Goal: Information Seeking & Learning: Learn about a topic

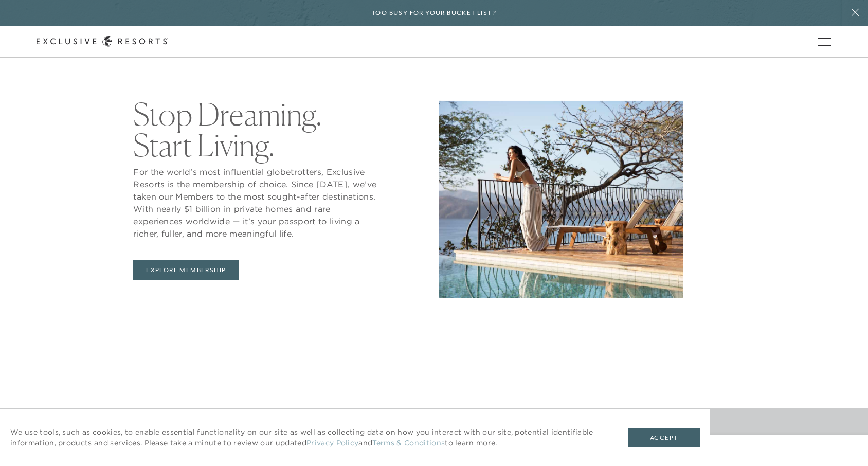
scroll to position [500, 0]
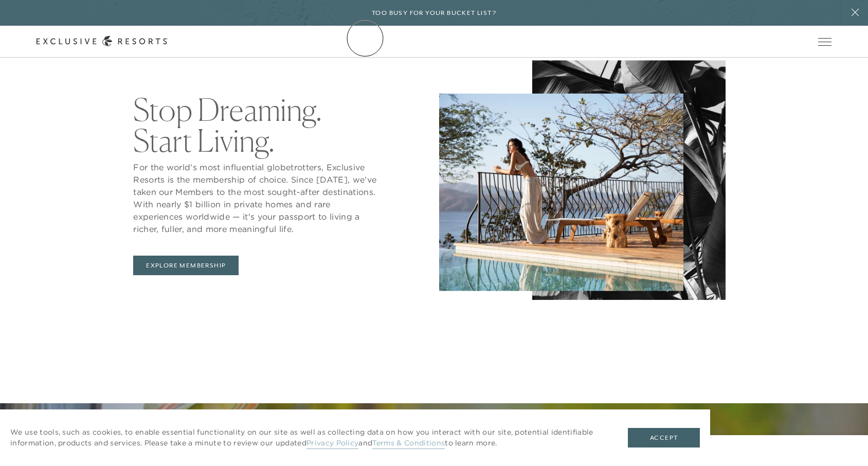
click at [0, 0] on link "The Collection" at bounding box center [0, 0] width 0 height 0
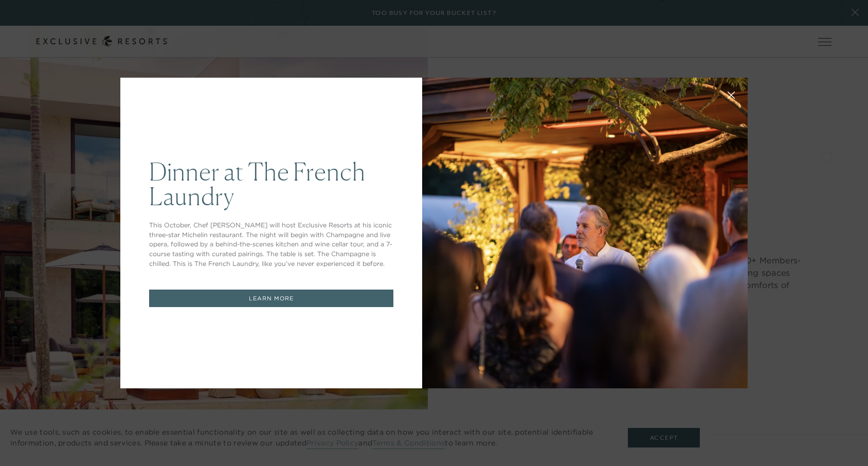
click at [284, 301] on link "LEARN MORE" at bounding box center [271, 298] width 244 height 18
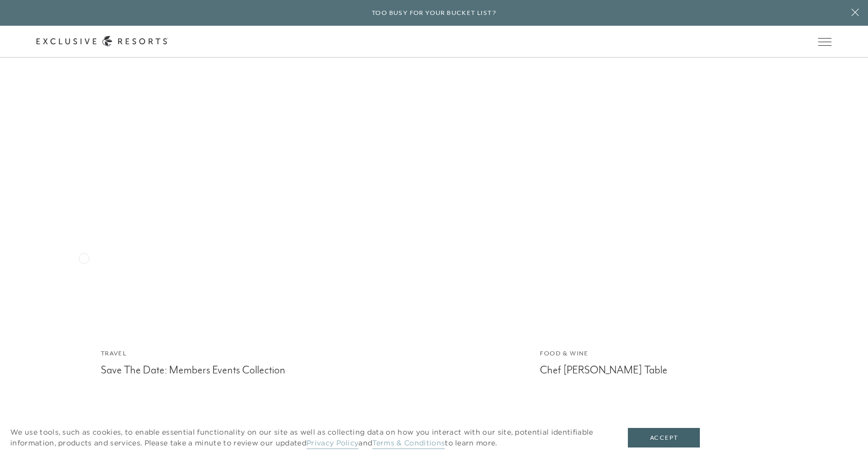
scroll to position [5225, 0]
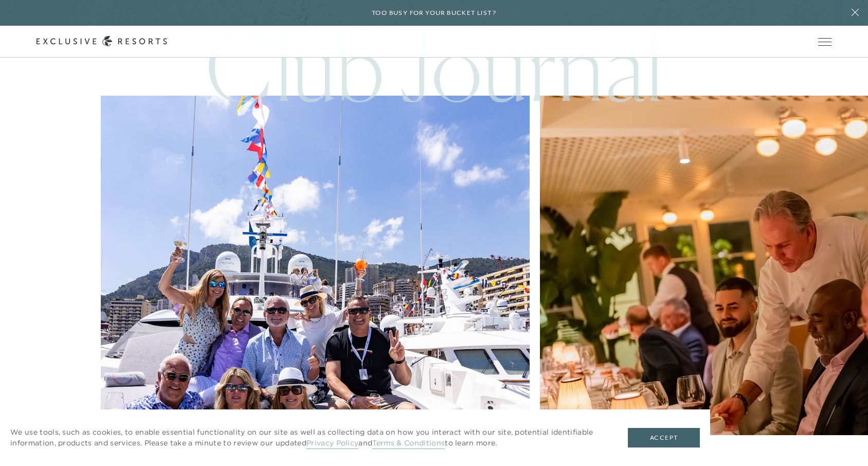
click at [218, 178] on img at bounding box center [315, 310] width 472 height 472
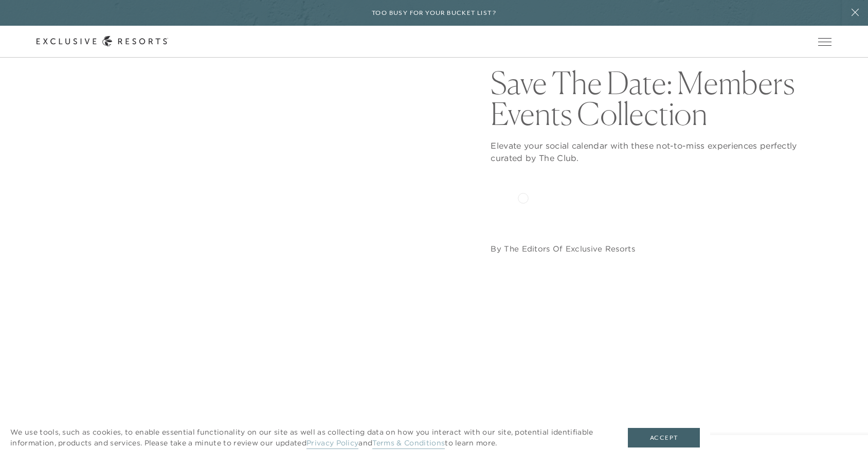
scroll to position [244, 0]
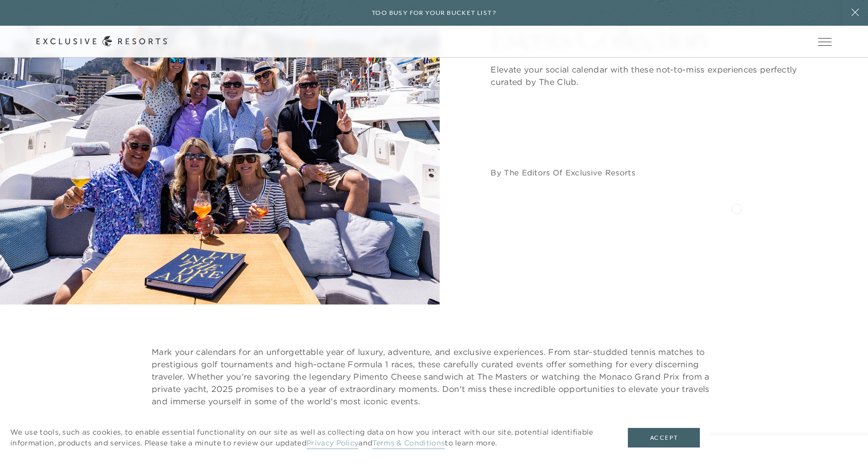
click at [736, 208] on div "Save The Date: Members Events Collection Elevate your social calendar with thes…" at bounding box center [660, 84] width 341 height 439
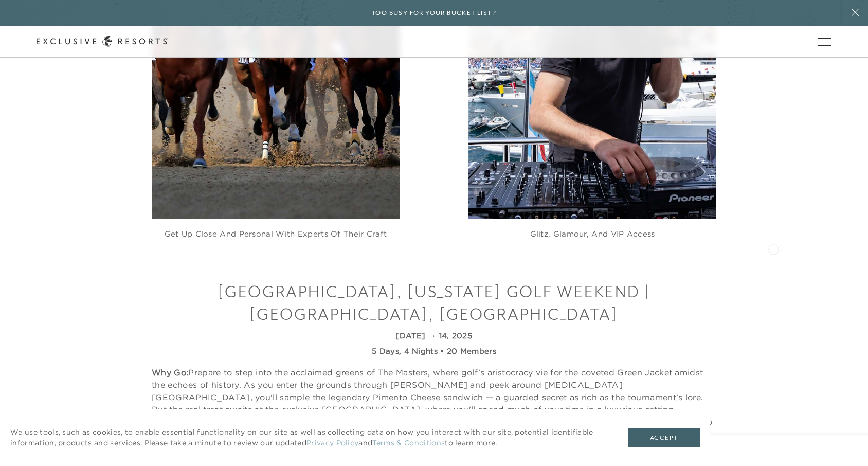
scroll to position [821, 0]
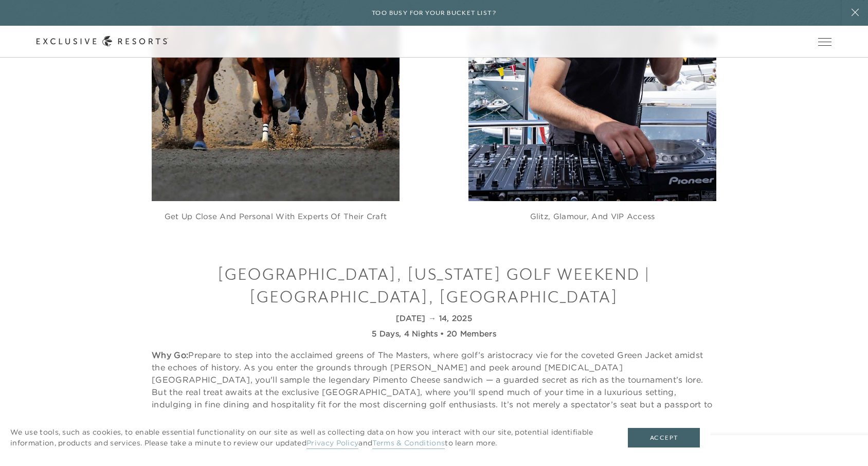
click at [634, 161] on img at bounding box center [592, 36] width 248 height 330
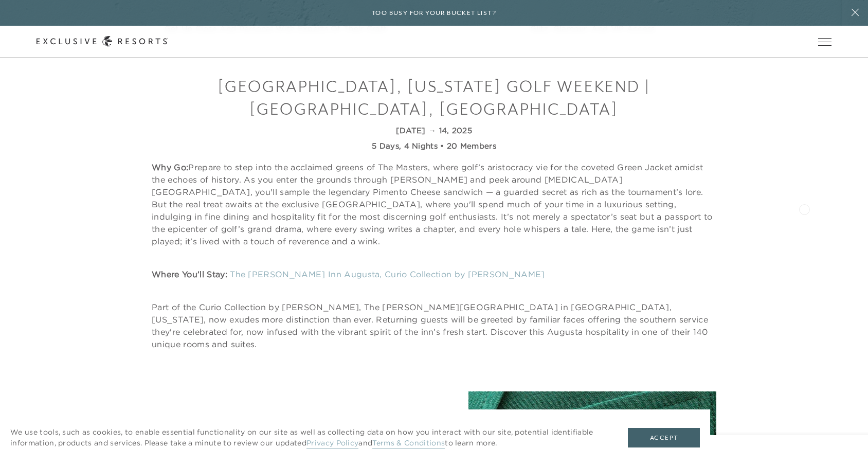
scroll to position [1010, 0]
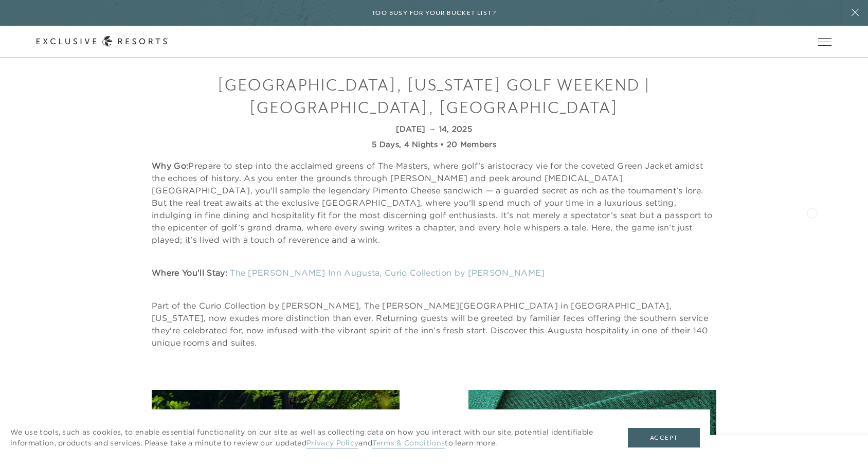
click at [812, 212] on div "[GEOGRAPHIC_DATA], [US_STATE] Golf Weekend | [GEOGRAPHIC_DATA], [GEOGRAPHIC_DAT…" at bounding box center [433, 210] width 795 height 275
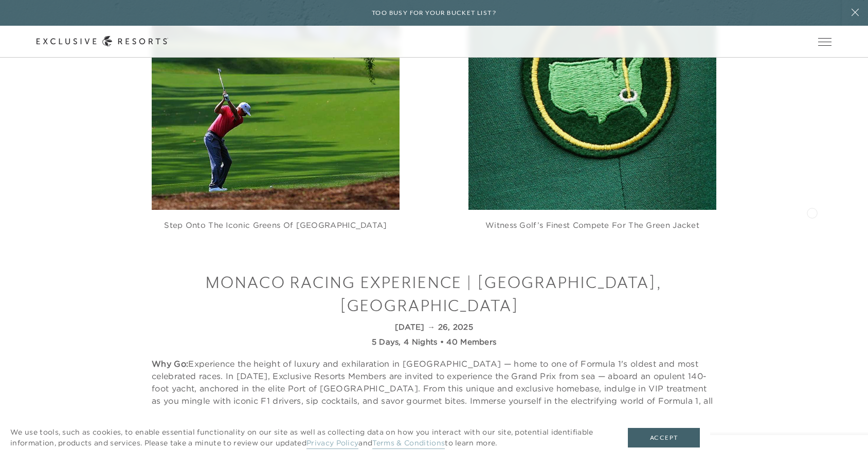
scroll to position [1568, 0]
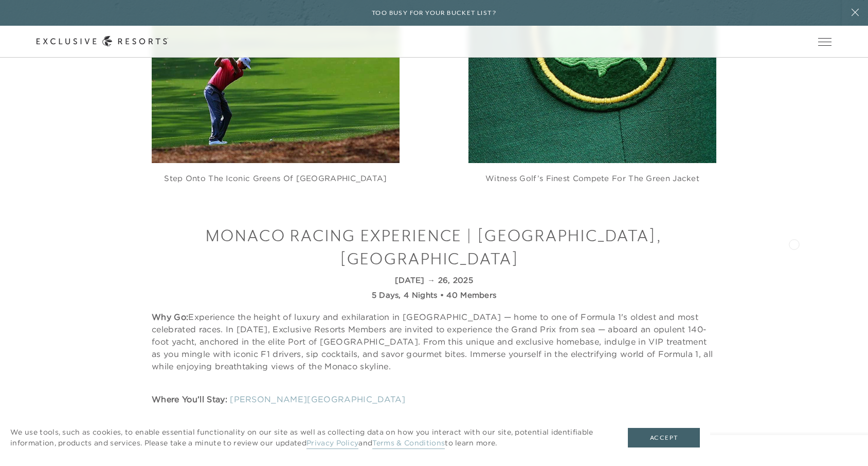
click at [794, 243] on div "Monaco Racing Experience | [GEOGRAPHIC_DATA], [GEOGRAPHIC_DATA] [DATE] → 26, 20…" at bounding box center [433, 343] width 795 height 238
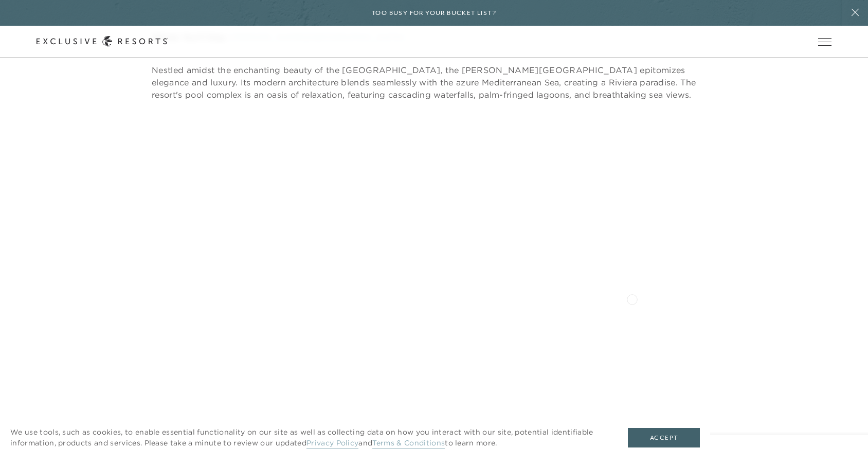
scroll to position [1922, 0]
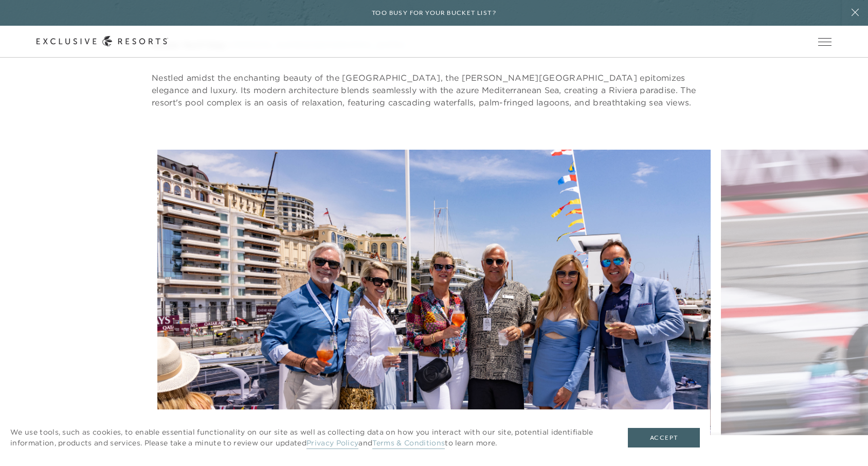
click at [639, 266] on figure "Set sail in [GEOGRAPHIC_DATA]'s elite harbor for unbeatable views of the iconic…" at bounding box center [433, 340] width 553 height 381
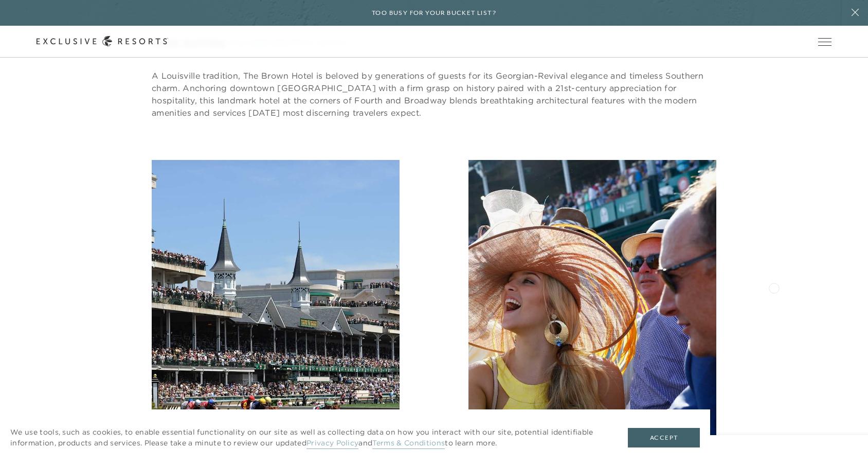
scroll to position [2681, 0]
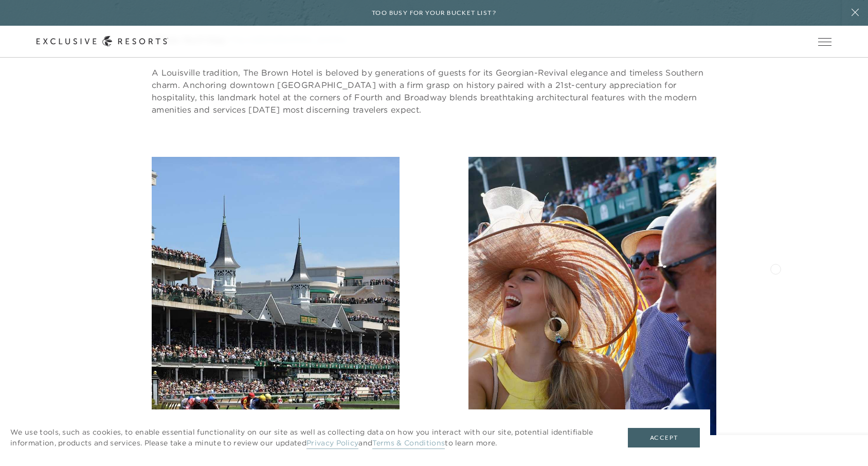
click at [775, 268] on div "Experience the exhilarating atmosphere as horses gallop toward glory Top off yo…" at bounding box center [433, 337] width 795 height 360
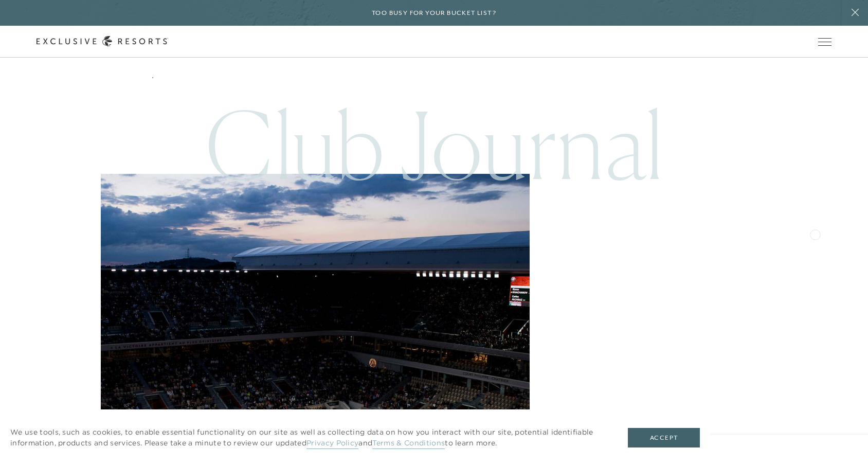
scroll to position [5837, 0]
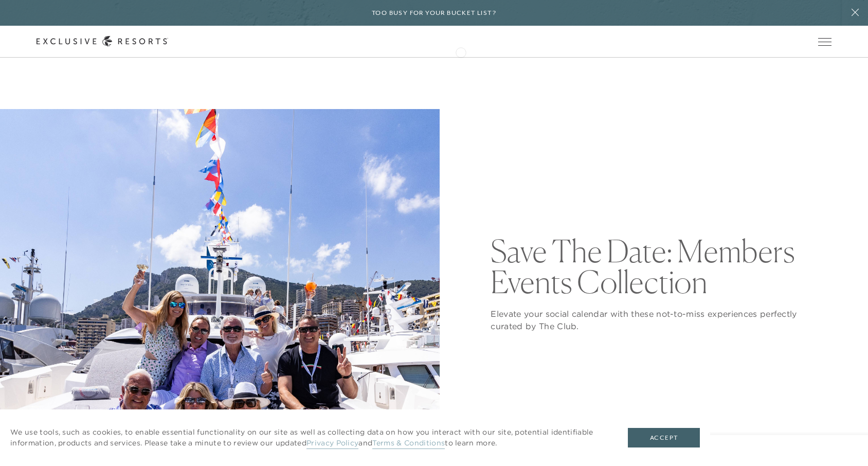
scroll to position [0, 0]
click at [856, 16] on icon at bounding box center [855, 12] width 20 height 8
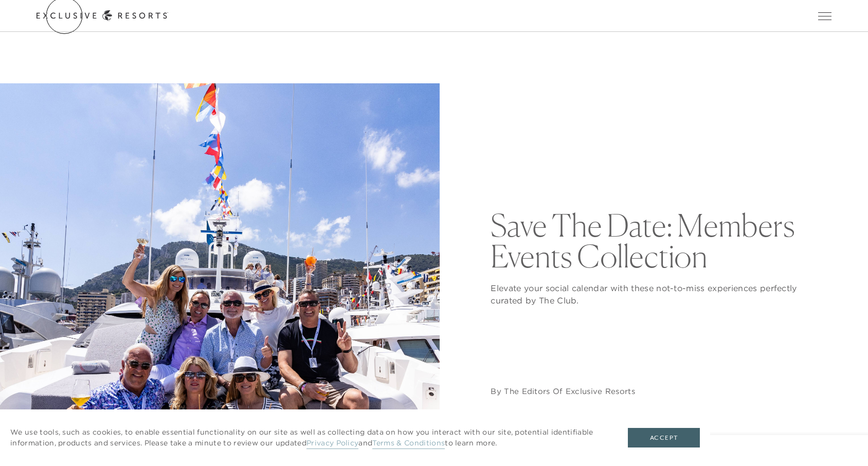
click at [0, 0] on link "Get Started" at bounding box center [0, 0] width 0 height 0
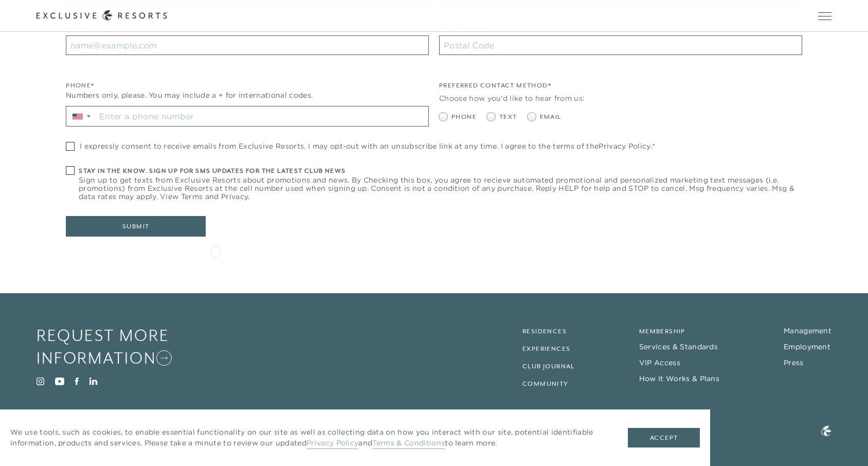
scroll to position [337, 0]
click at [543, 328] on link "Residences" at bounding box center [544, 331] width 44 height 7
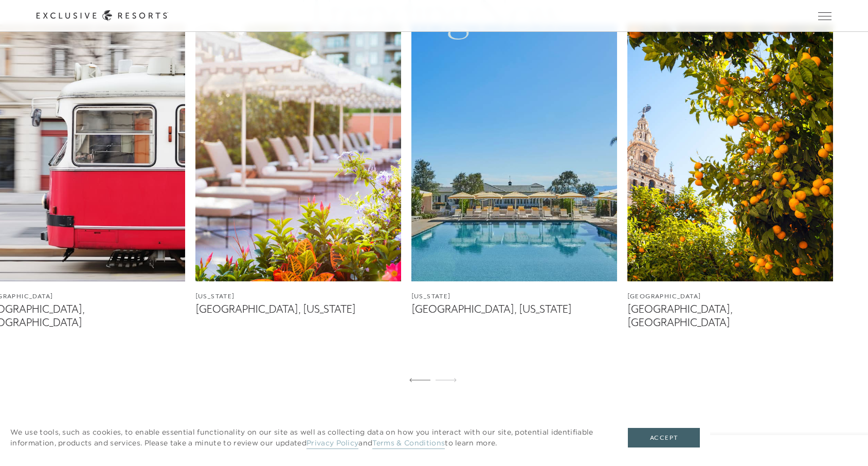
scroll to position [674, 0]
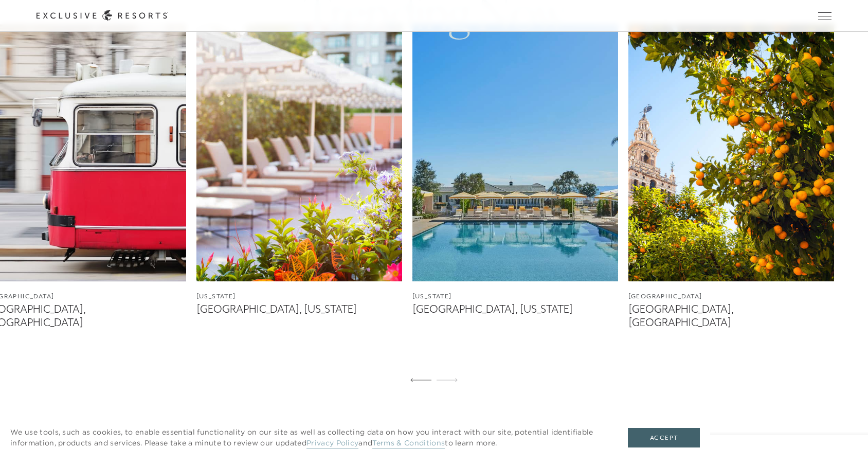
click at [585, 13] on div "Schedule a Meeting Get Started Visit home page Member Login Schedule a Meeting …" at bounding box center [433, 15] width 795 height 11
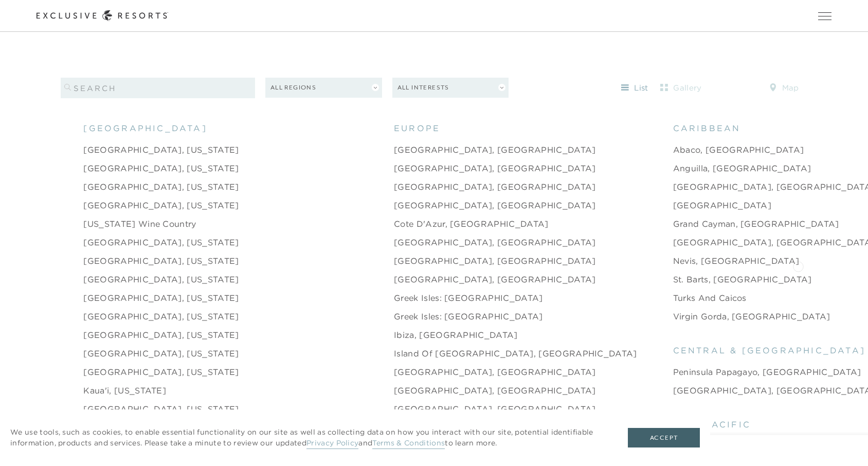
scroll to position [1096, 0]
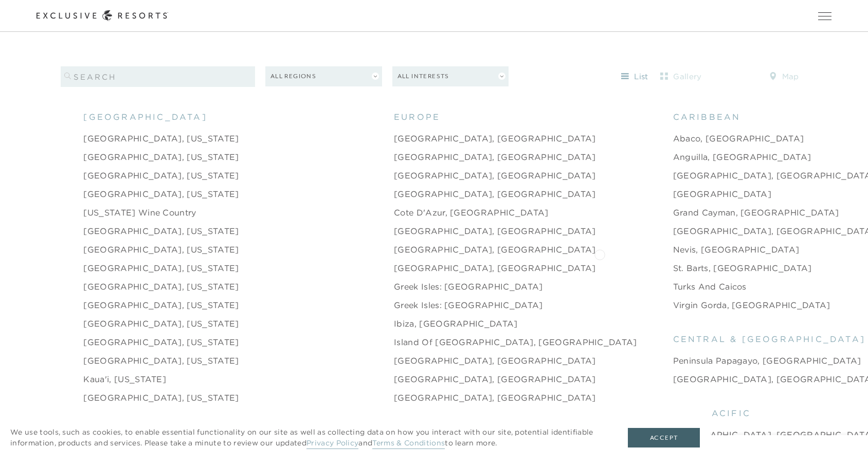
click at [673, 262] on link "St. Barts, [GEOGRAPHIC_DATA]" at bounding box center [742, 268] width 139 height 12
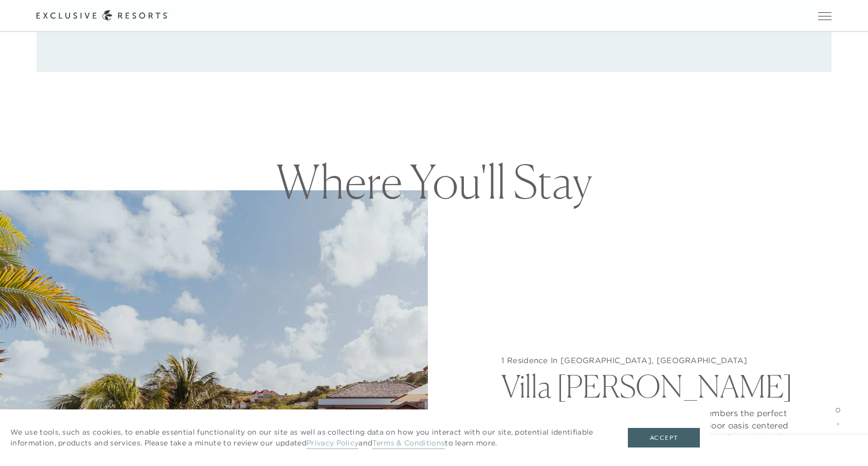
scroll to position [915, 0]
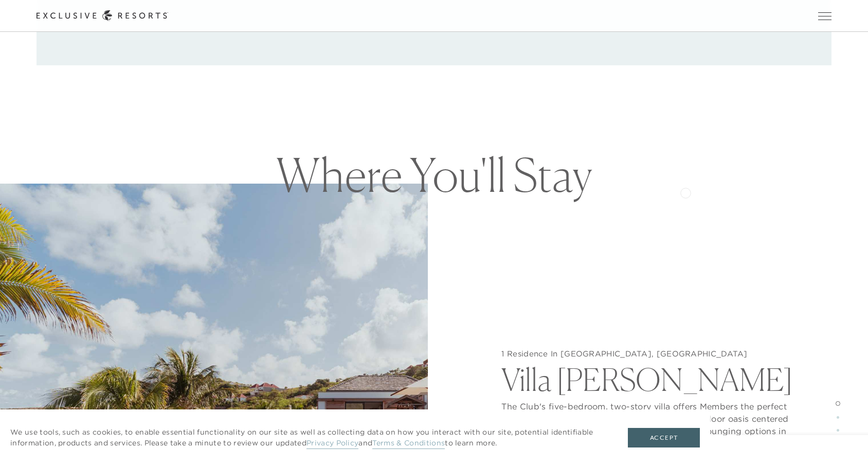
click at [685, 192] on div "1 Residence In [GEOGRAPHIC_DATA], [GEOGRAPHIC_DATA] Villa [PERSON_NAME] The Clu…" at bounding box center [654, 416] width 428 height 466
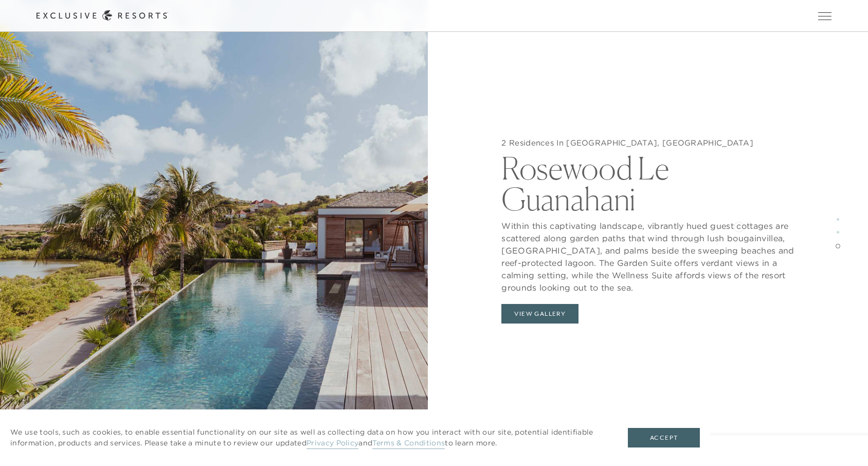
scroll to position [2462, 0]
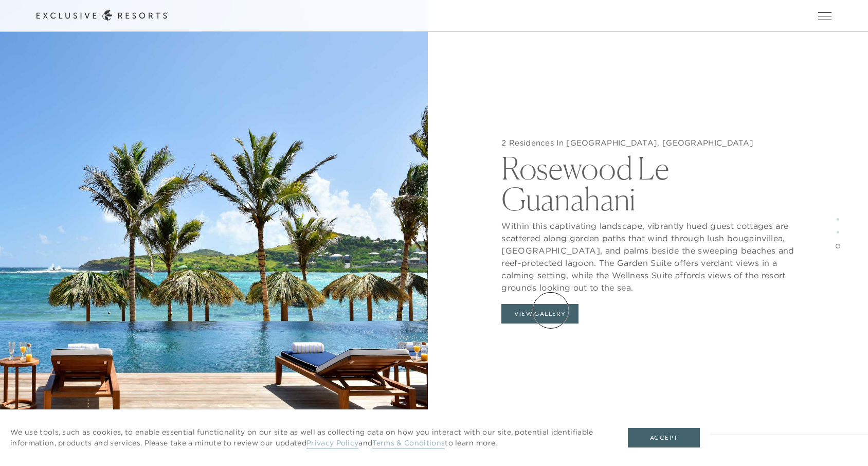
click at [550, 310] on button "View Gallery" at bounding box center [539, 314] width 77 height 20
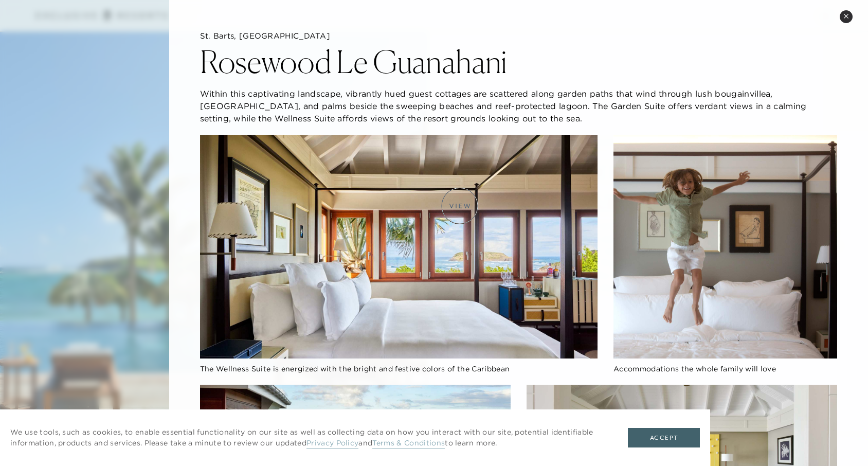
scroll to position [2391, 0]
click at [844, 18] on icon at bounding box center [846, 16] width 6 height 6
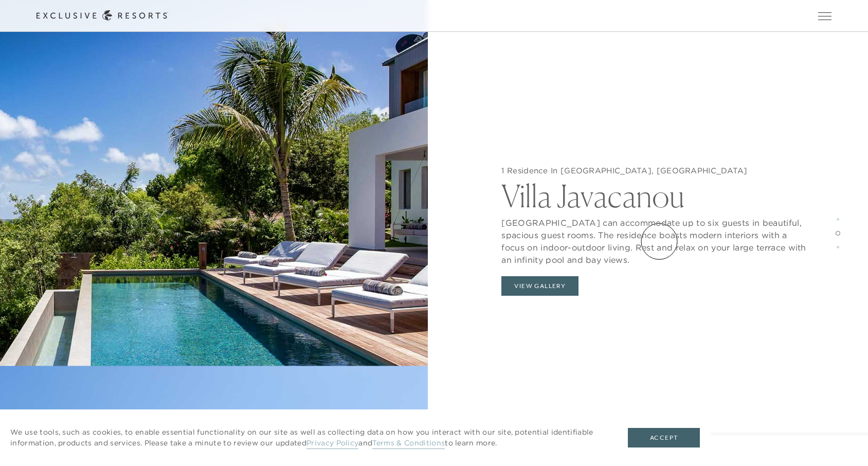
scroll to position [1753, 0]
click at [537, 285] on button "View Gallery" at bounding box center [539, 286] width 77 height 20
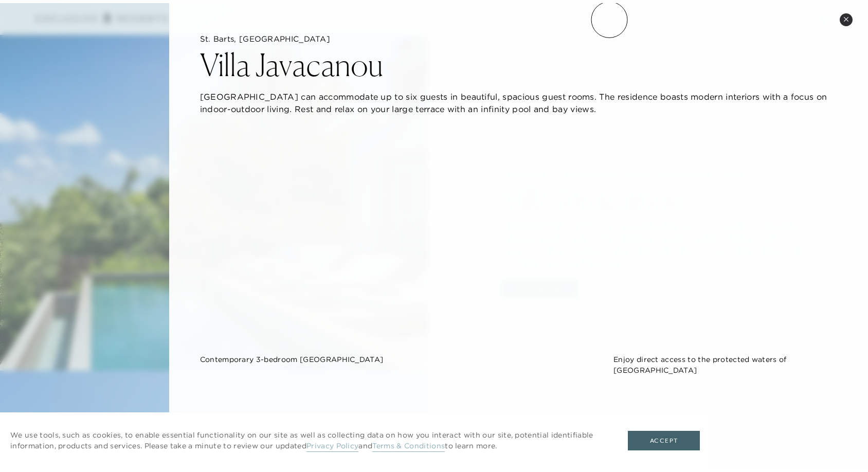
scroll to position [0, 0]
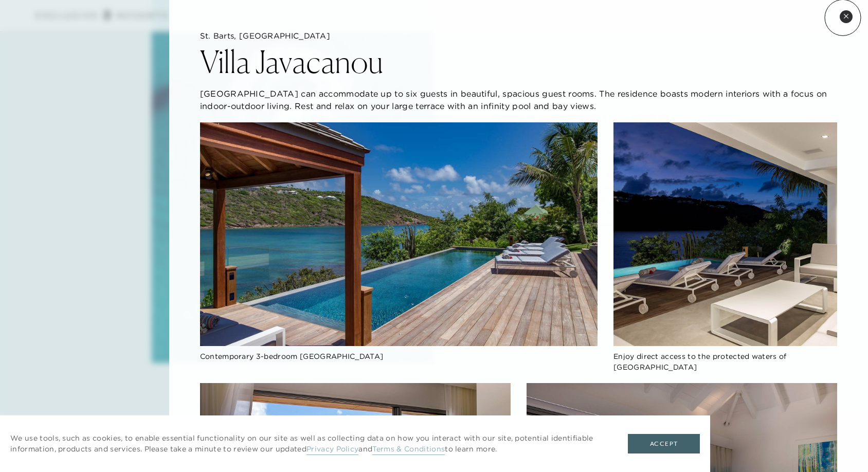
click at [842, 17] on button "Close quickview" at bounding box center [845, 16] width 13 height 13
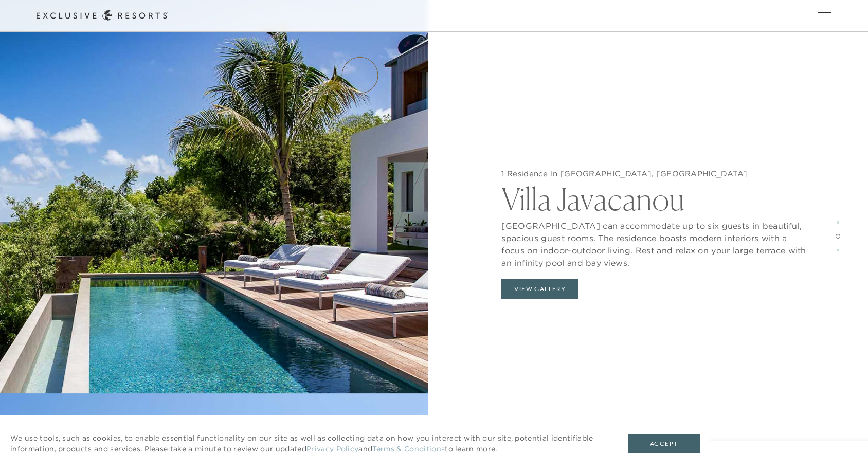
click at [0, 0] on link "Residence Collection" at bounding box center [0, 0] width 0 height 0
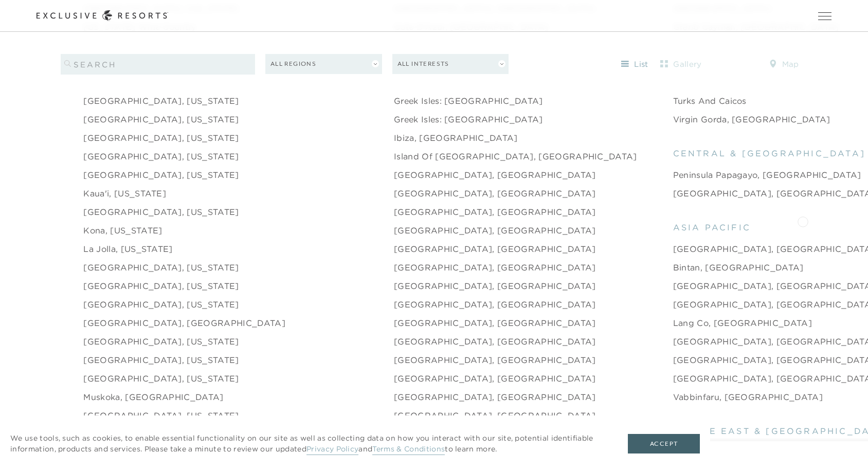
scroll to position [1269, 0]
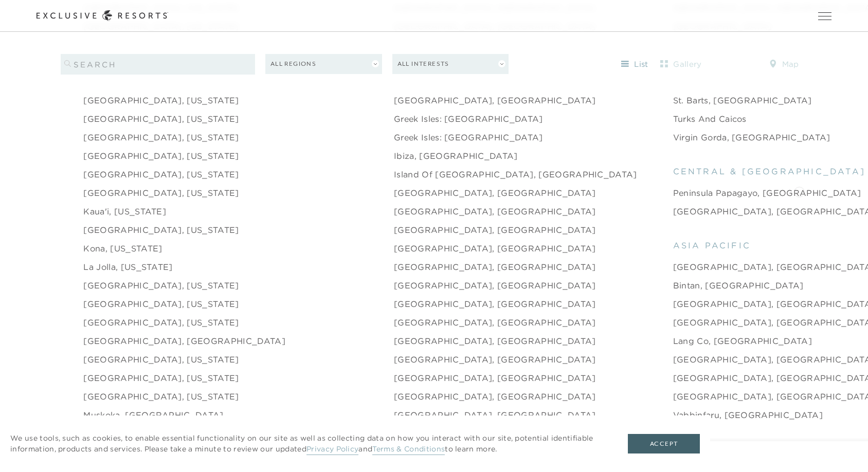
click at [799, 202] on li "[GEOGRAPHIC_DATA], [GEOGRAPHIC_DATA]" at bounding box center [781, 211] width 216 height 19
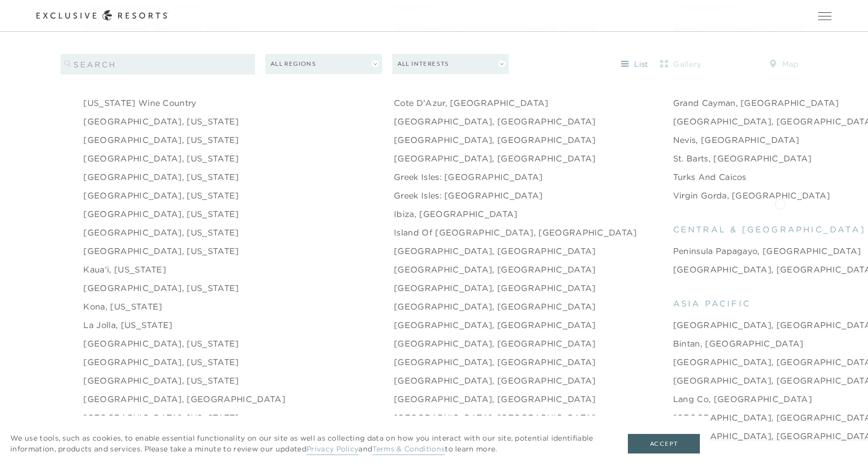
scroll to position [1215, 0]
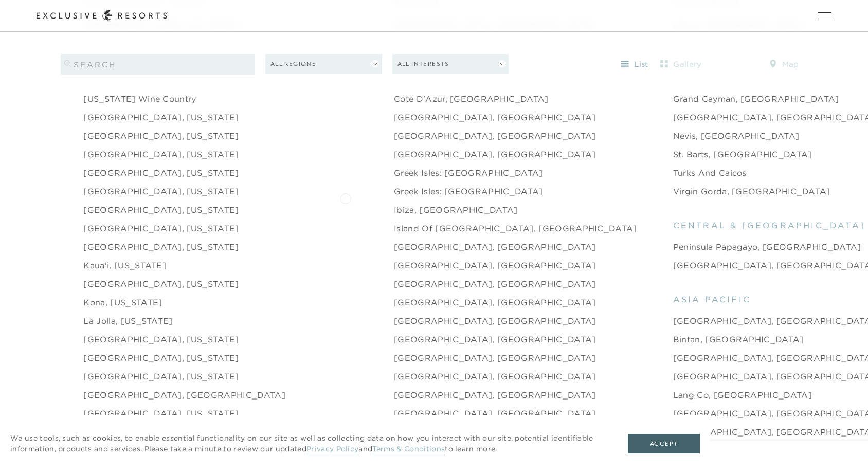
click at [394, 204] on link "Ibiza, [GEOGRAPHIC_DATA]" at bounding box center [456, 210] width 124 height 12
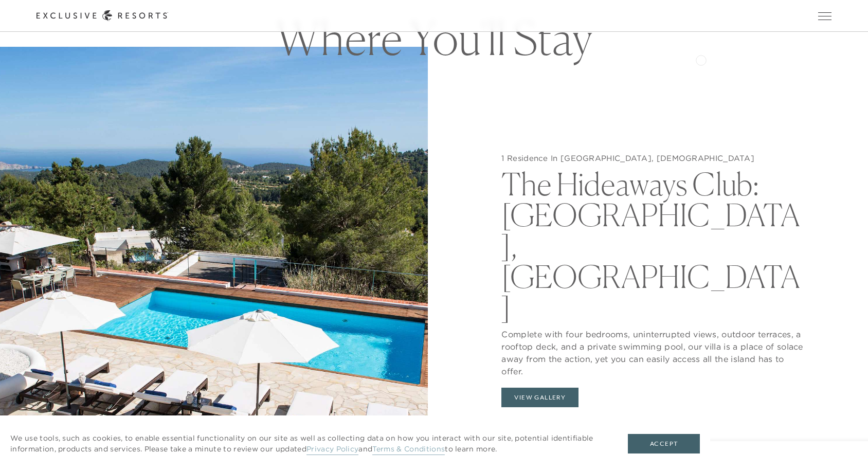
scroll to position [1037, 0]
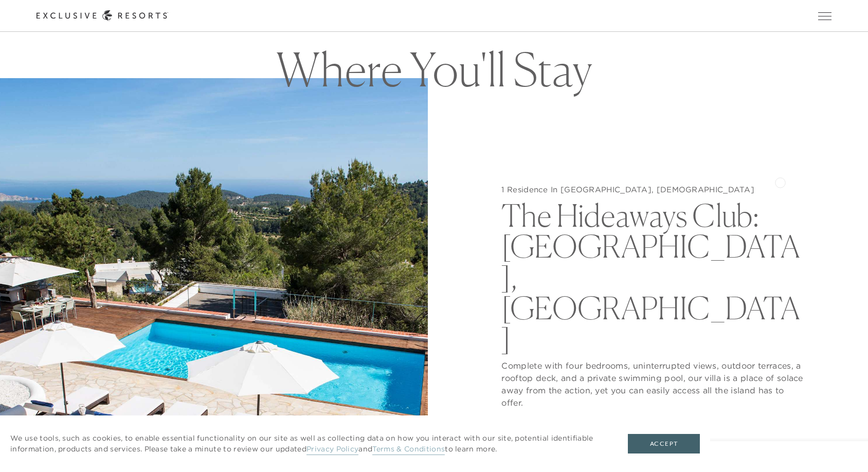
click at [780, 181] on div "1 Residence In [GEOGRAPHIC_DATA], [DEMOGRAPHIC_DATA] The Hideaways Club: [GEOGR…" at bounding box center [654, 314] width 428 height 472
click at [551, 419] on button "View Gallery" at bounding box center [539, 429] width 77 height 20
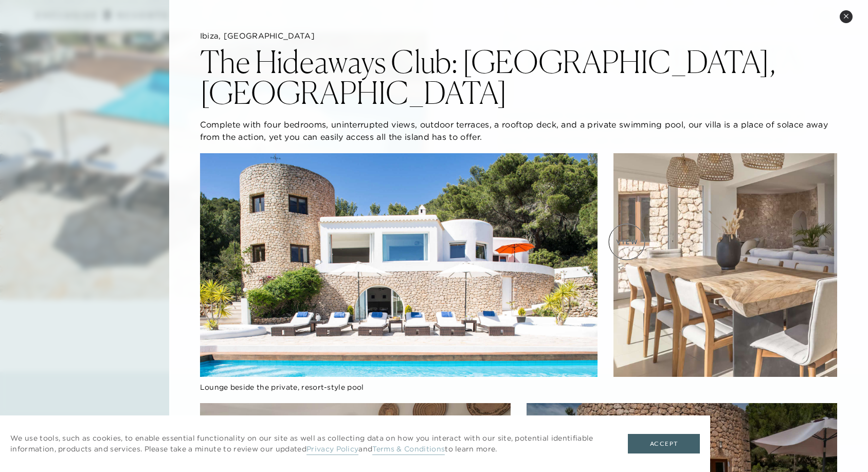
scroll to position [1272, 0]
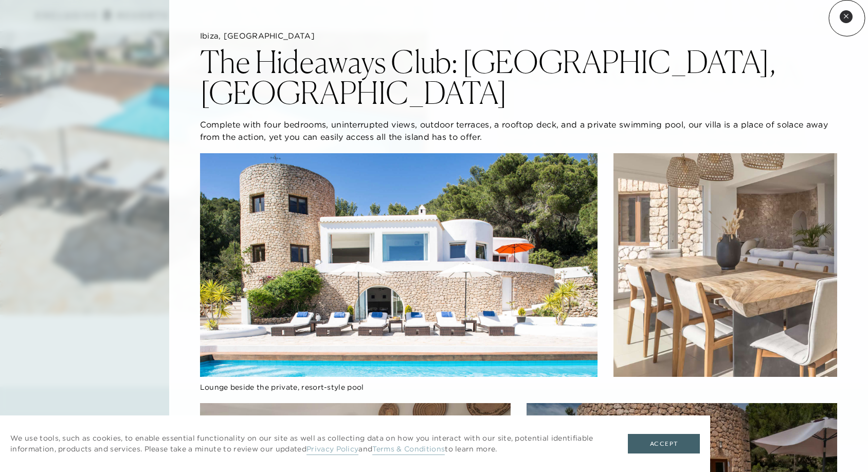
click at [846, 18] on icon at bounding box center [846, 16] width 6 height 6
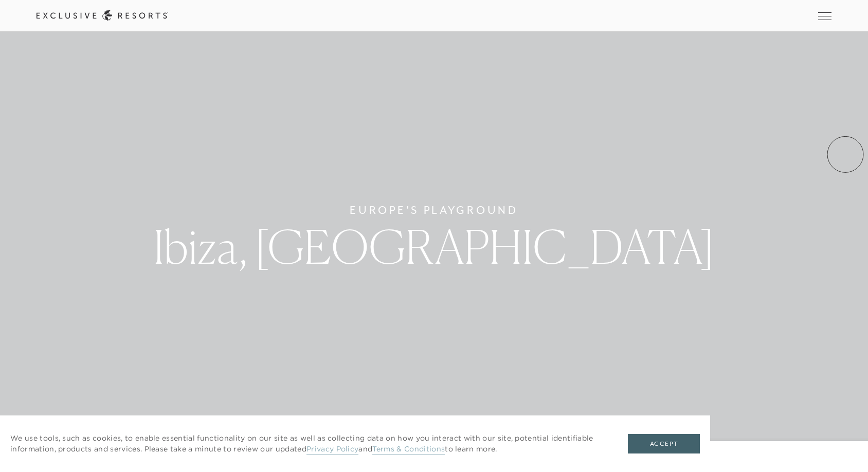
scroll to position [0, 0]
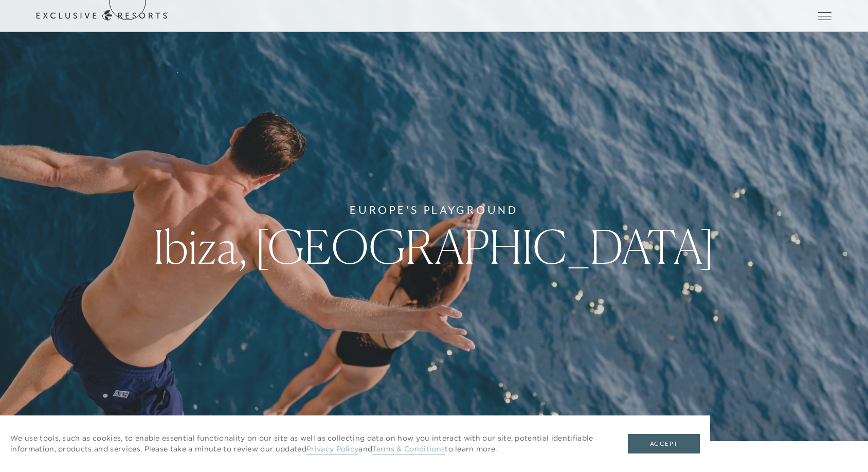
scroll to position [1215, 0]
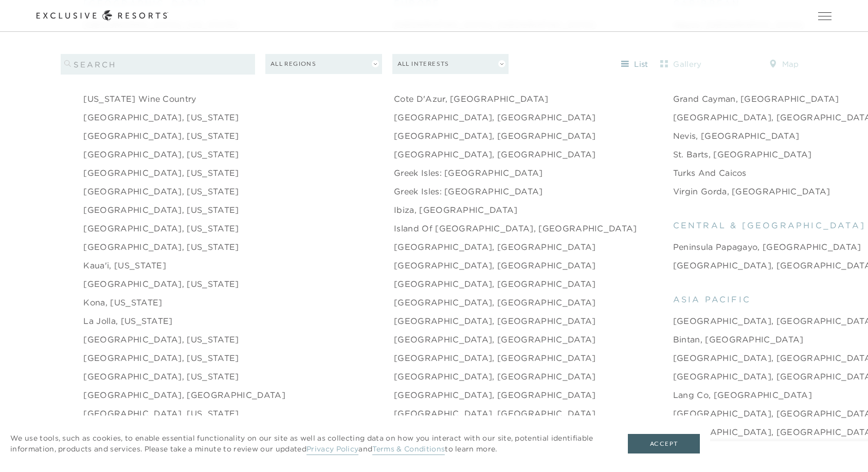
click at [768, 145] on li "St. Barts, [GEOGRAPHIC_DATA]" at bounding box center [781, 154] width 216 height 19
click at [787, 145] on li "St. Barts, [GEOGRAPHIC_DATA]" at bounding box center [781, 154] width 216 height 19
click at [785, 166] on li "Turks and Caicos" at bounding box center [781, 172] width 216 height 19
click at [394, 167] on link "Greek Isles: [GEOGRAPHIC_DATA]" at bounding box center [468, 173] width 149 height 12
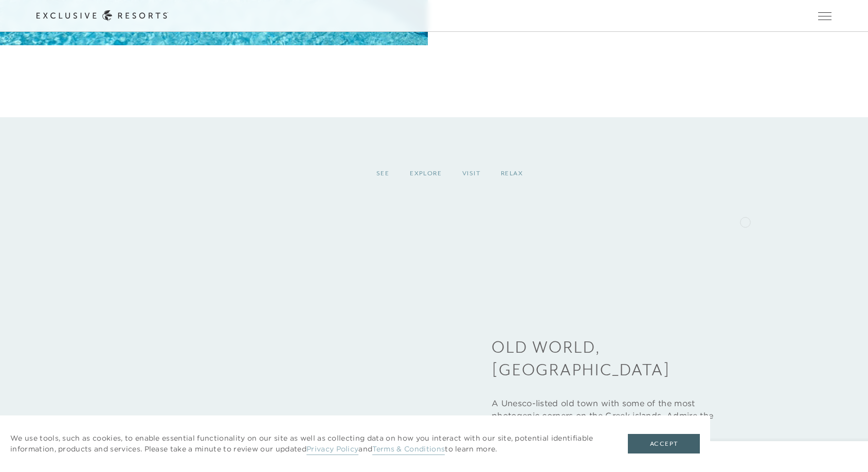
scroll to position [3094, 0]
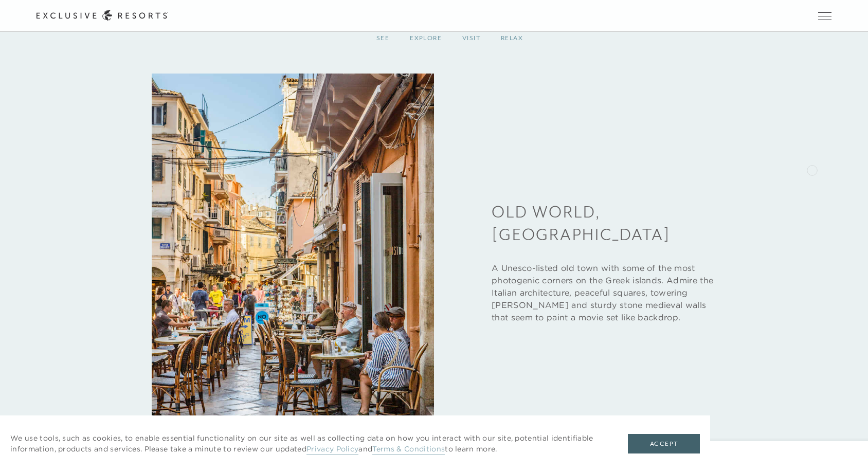
click at [812, 169] on div "See Explore Visit Relax Old World, [GEOGRAPHIC_DATA] A Unesco-listed old town w…" at bounding box center [433, 236] width 795 height 427
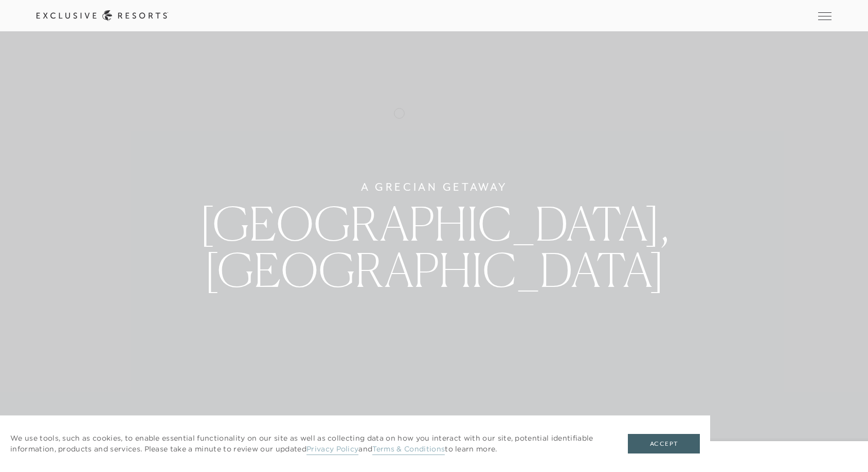
scroll to position [0, 0]
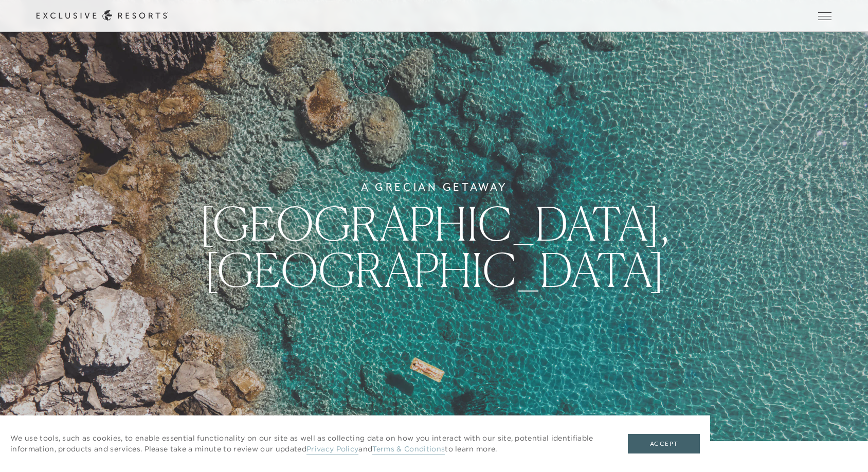
click at [0, 0] on link "Residence Collection" at bounding box center [0, 0] width 0 height 0
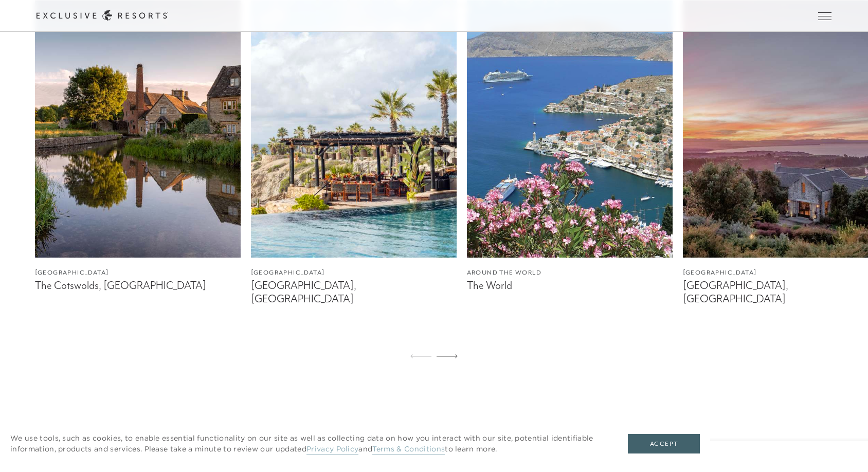
scroll to position [849, 0]
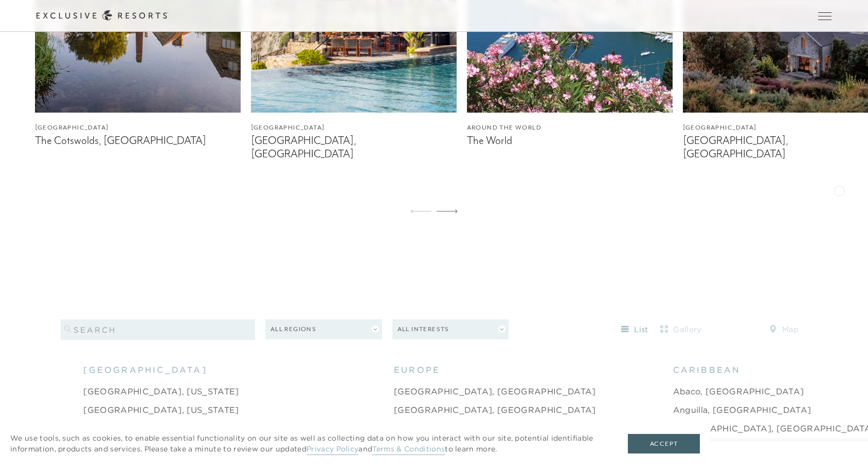
click at [839, 190] on div "[GEOGRAPHIC_DATA] The Cotswolds, [GEOGRAPHIC_DATA] [GEOGRAPHIC_DATA] [GEOGRAPHI…" at bounding box center [434, 40] width 868 height 368
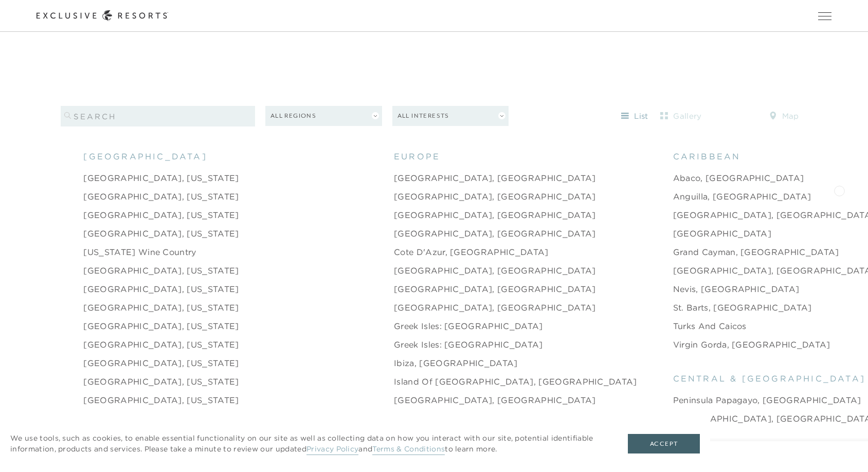
scroll to position [1072, 0]
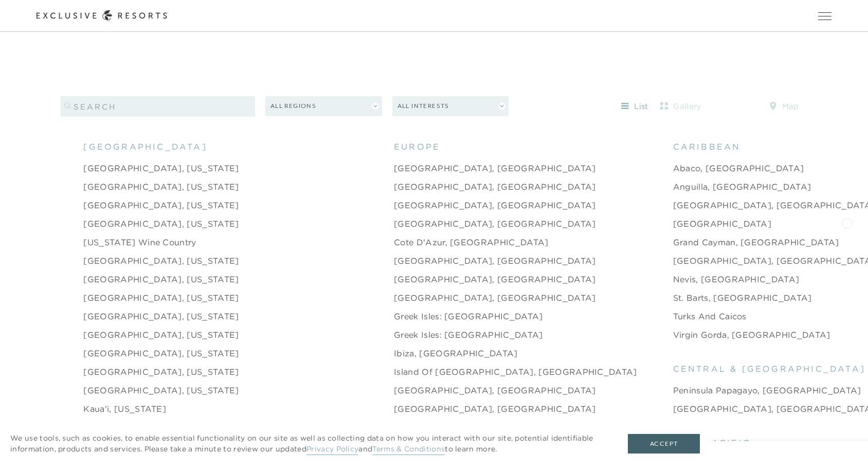
click at [800, 196] on li "[GEOGRAPHIC_DATA], [GEOGRAPHIC_DATA]" at bounding box center [781, 205] width 216 height 19
click at [673, 273] on link "Nevis, [GEOGRAPHIC_DATA]" at bounding box center [736, 279] width 126 height 12
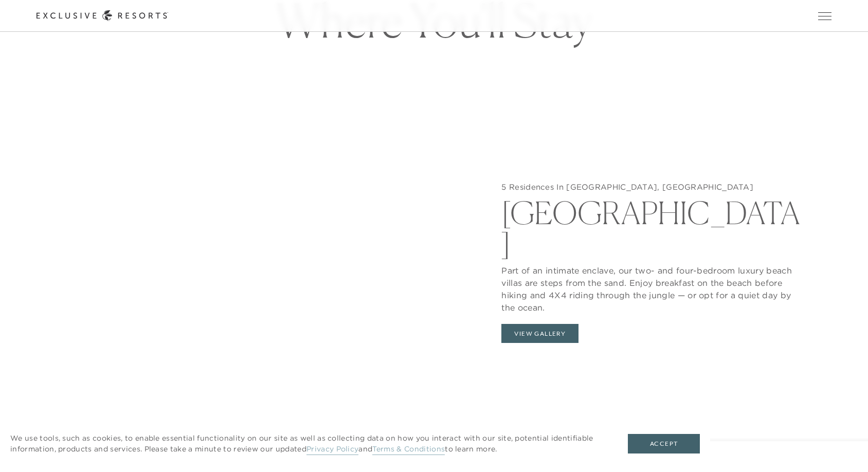
scroll to position [1061, 0]
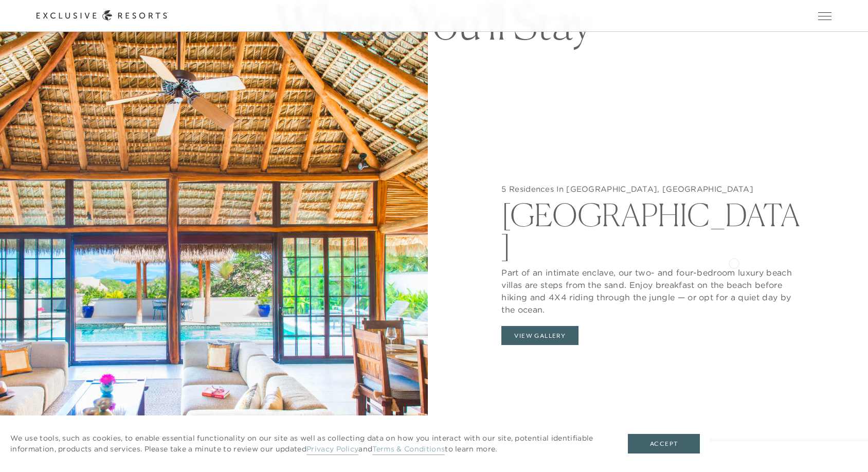
click at [733, 262] on p "Part of an intimate enclave, our two- and four-bedroom luxury beach villas are …" at bounding box center [653, 288] width 305 height 54
click at [540, 326] on button "View Gallery" at bounding box center [539, 336] width 77 height 20
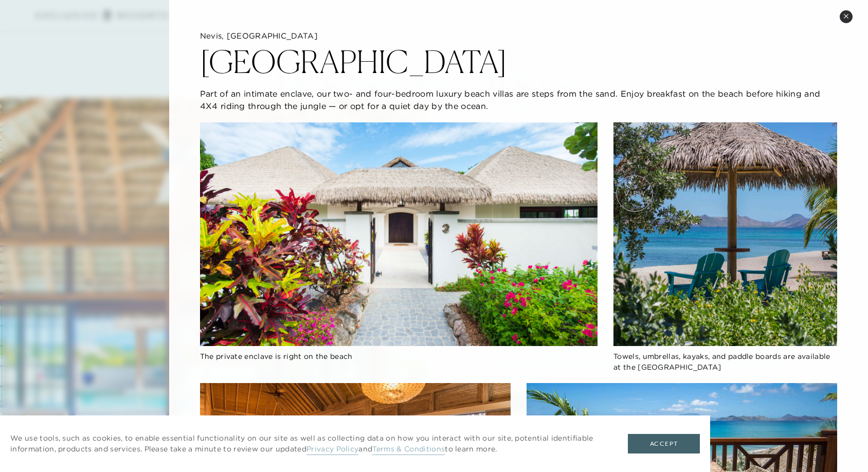
scroll to position [975, 0]
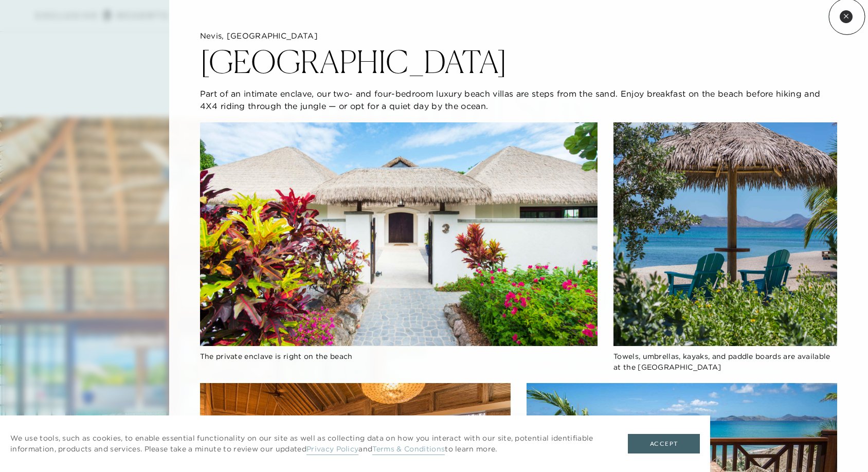
click at [846, 16] on icon at bounding box center [846, 16] width 6 height 6
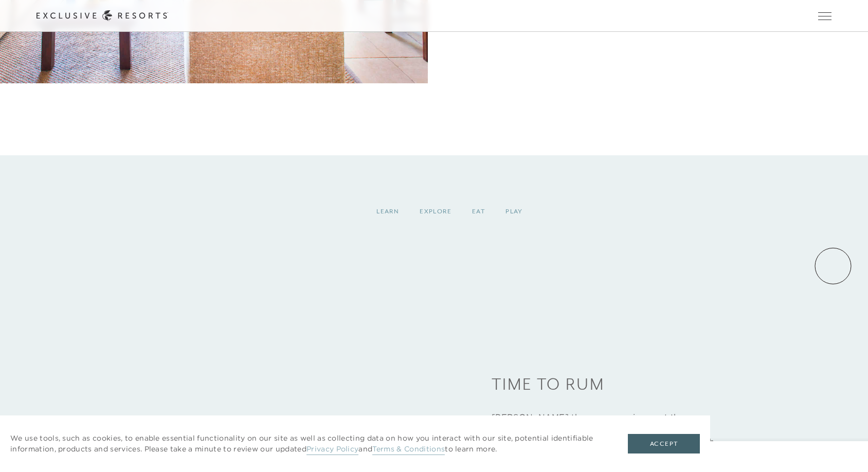
scroll to position [1481, 0]
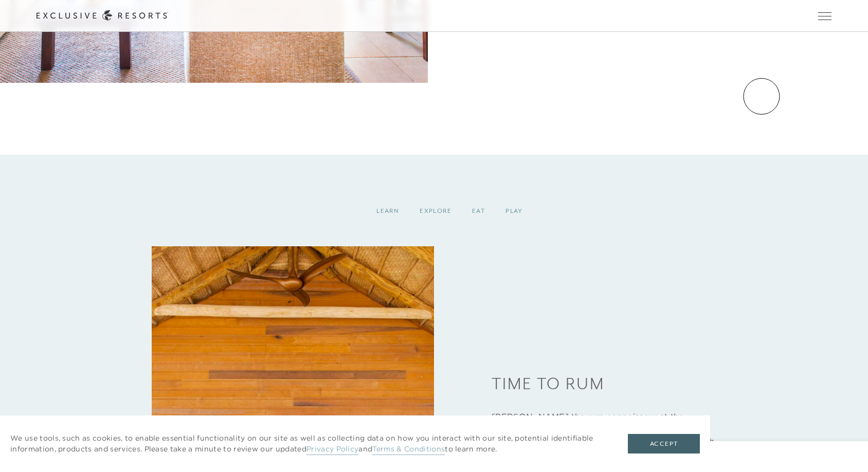
click at [761, 96] on main "The Unhurried Life Nevis, [GEOGRAPHIC_DATA] Laid Back Living This island is the…" at bounding box center [434, 286] width 868 height 3534
click at [807, 84] on main "The Unhurried Life Nevis, [GEOGRAPHIC_DATA] Laid Back Living This island is the…" at bounding box center [434, 286] width 868 height 3534
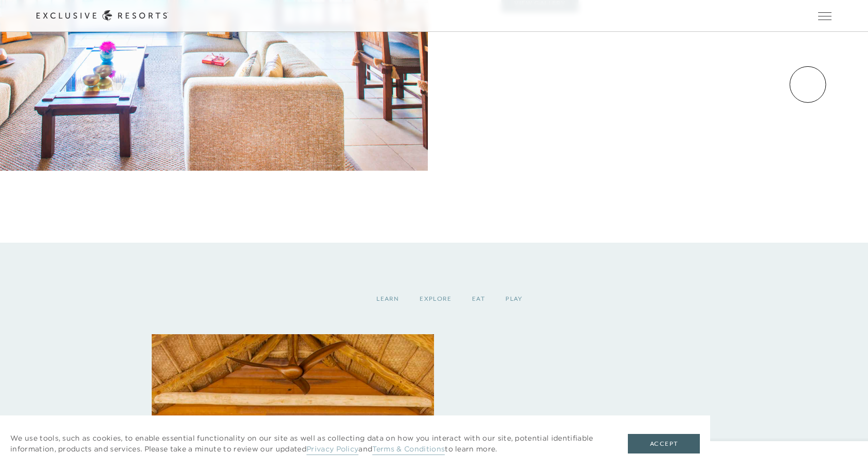
scroll to position [1322, 0]
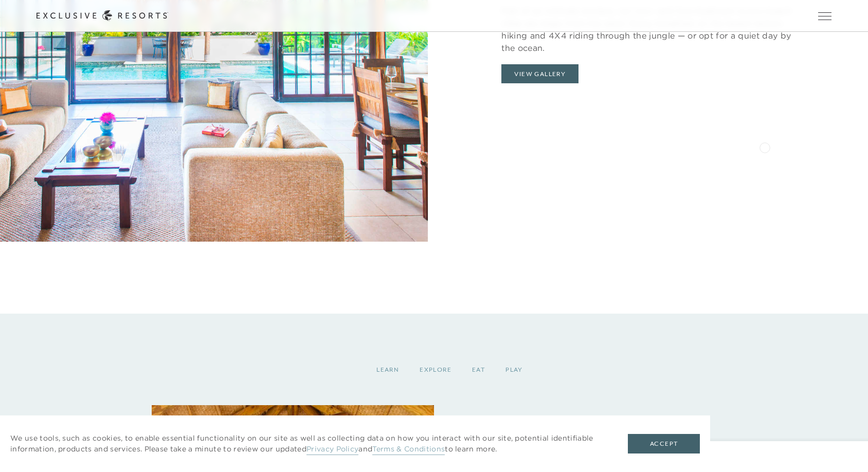
click at [764, 146] on div "5 Residences In [GEOGRAPHIC_DATA], [GEOGRAPHIC_DATA] Part of an intimate enclav…" at bounding box center [654, 6] width 428 height 472
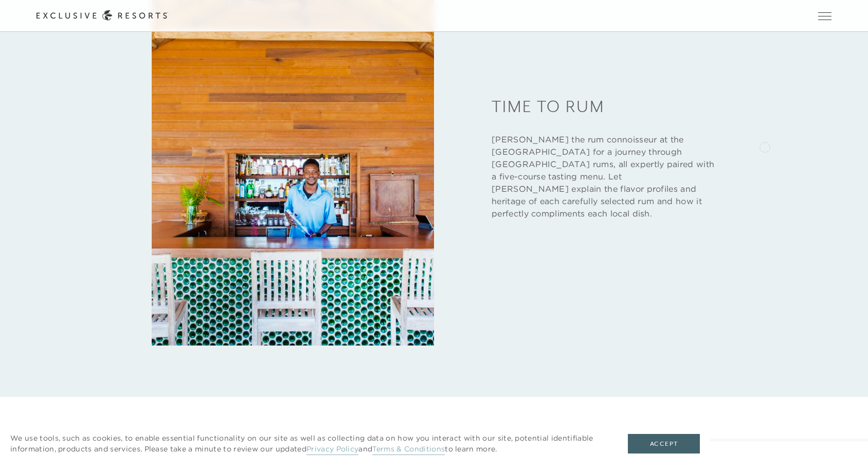
scroll to position [1785, 0]
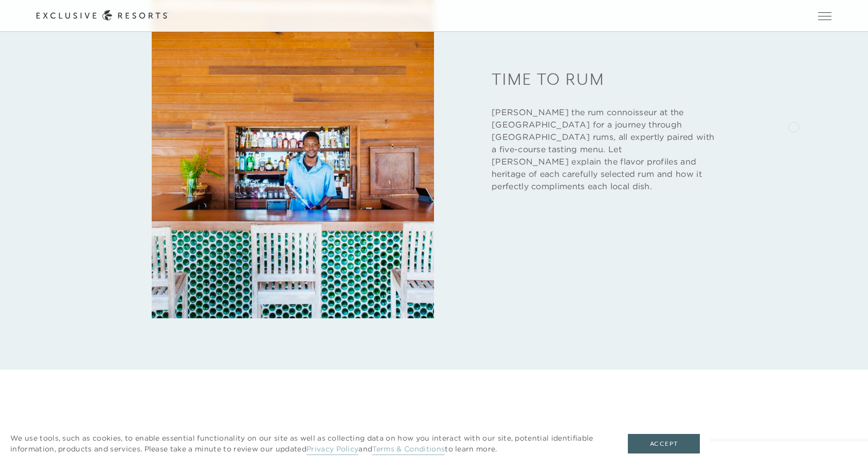
click at [793, 126] on div "Learn Explore Eat Play Time to Rum Join [PERSON_NAME] the rum connoisseur at th…" at bounding box center [433, 105] width 795 height 427
click at [784, 189] on div "Learn Explore Eat Play Time to Rum Join [PERSON_NAME] the rum connoisseur at th…" at bounding box center [433, 105] width 795 height 427
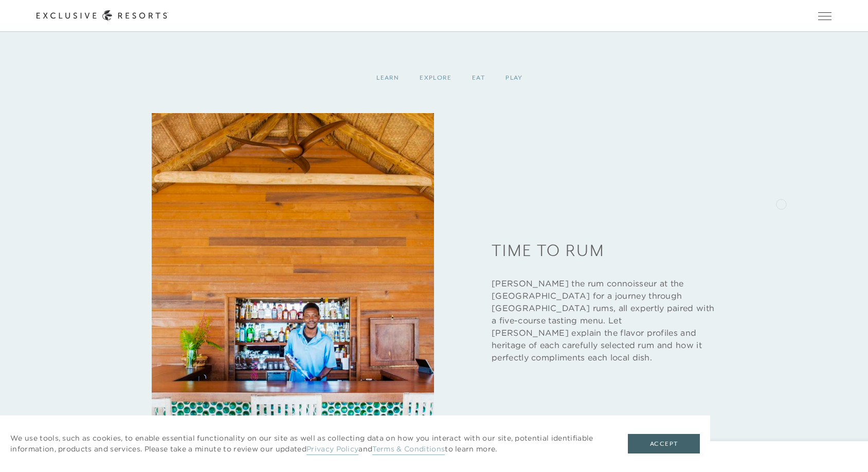
scroll to position [1705, 0]
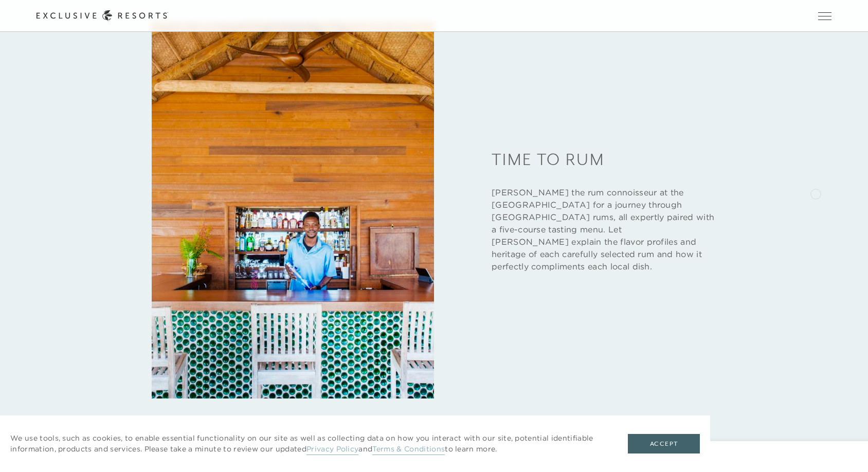
click at [815, 193] on div "Learn Explore Eat Play Time to Rum Join [PERSON_NAME] the rum connoisseur at th…" at bounding box center [433, 185] width 795 height 427
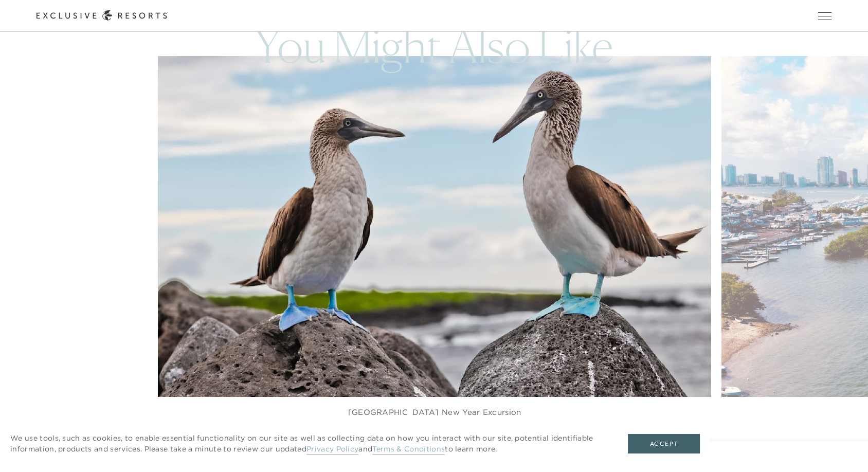
scroll to position [2204, 0]
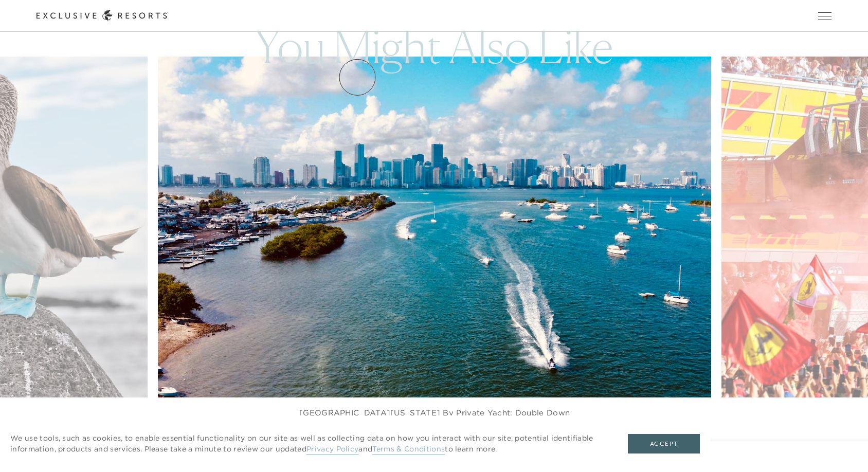
click at [0, 0] on link "Residence Collection" at bounding box center [0, 0] width 0 height 0
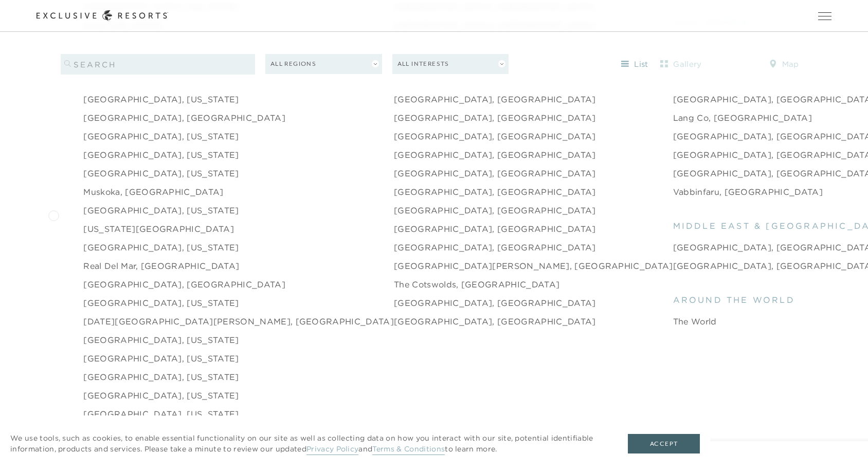
scroll to position [1508, 0]
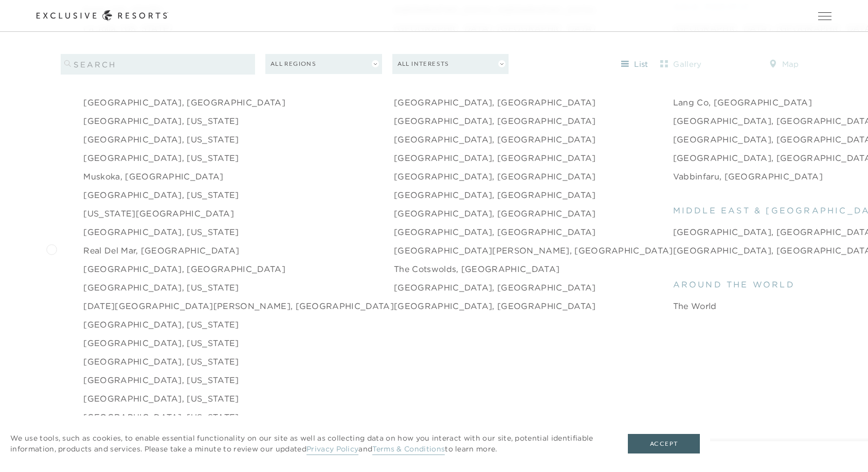
click at [51, 248] on div "[GEOGRAPHIC_DATA] [GEOGRAPHIC_DATA], [US_STATE] [GEOGRAPHIC_DATA], [US_STATE] […" at bounding box center [434, 89] width 868 height 771
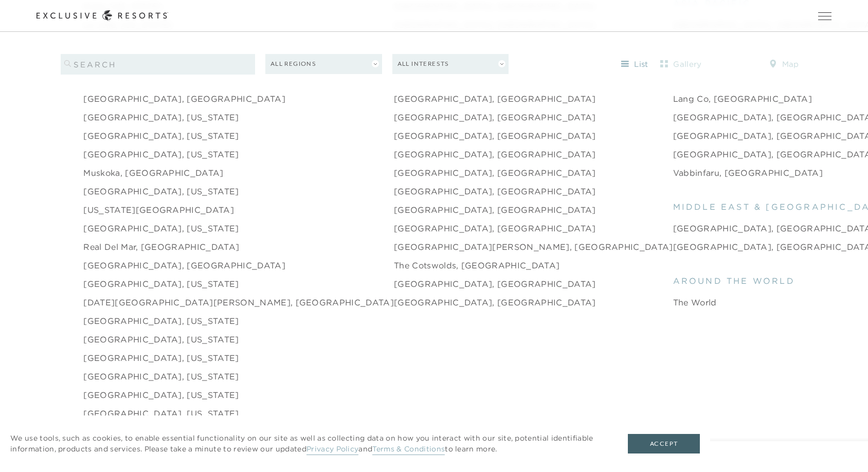
scroll to position [1490, 0]
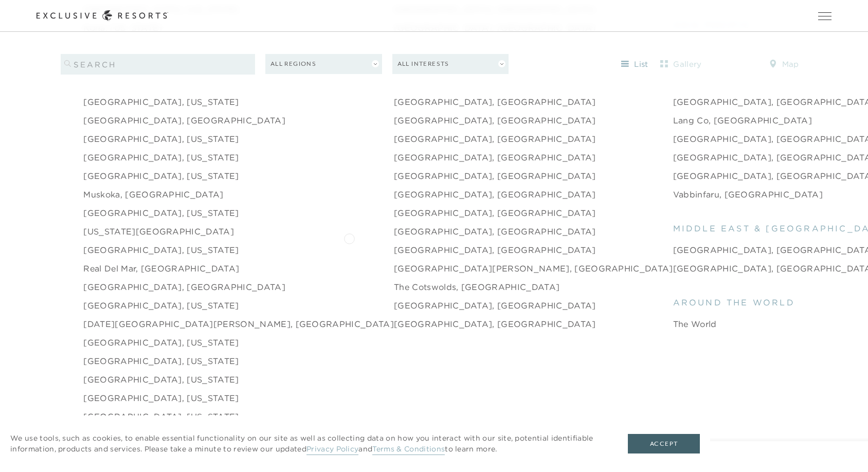
click at [394, 244] on link "[GEOGRAPHIC_DATA], [GEOGRAPHIC_DATA]" at bounding box center [495, 250] width 202 height 12
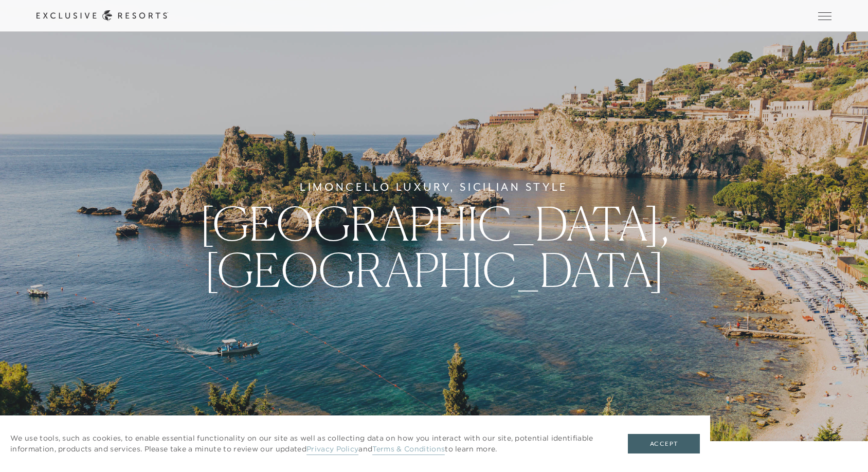
click at [605, 237] on div "Limoncello Luxury, Sicilian Style [GEOGRAPHIC_DATA], [GEOGRAPHIC_DATA]" at bounding box center [434, 236] width 868 height 472
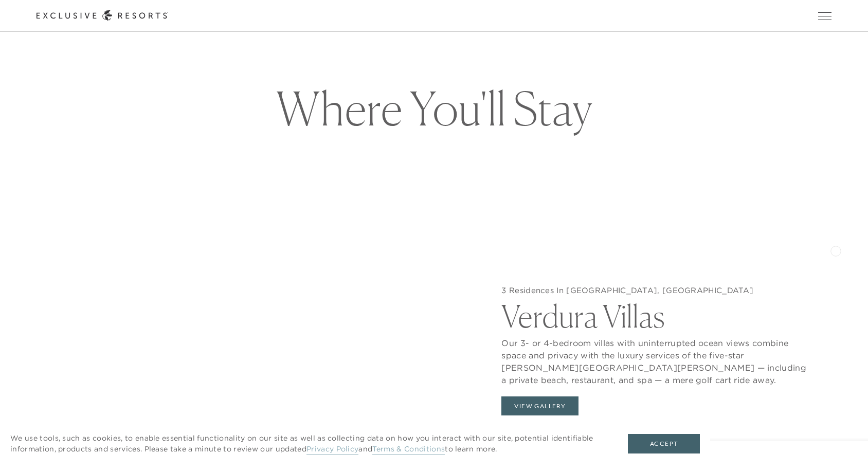
scroll to position [988, 0]
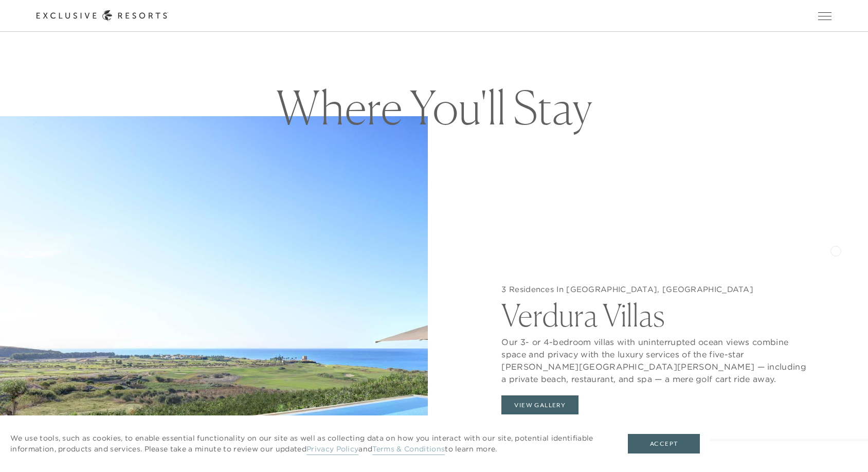
click at [835, 250] on div "3 Residences In [GEOGRAPHIC_DATA], [GEOGRAPHIC_DATA] Verdura Villas Our 3- or 4…" at bounding box center [654, 352] width 428 height 472
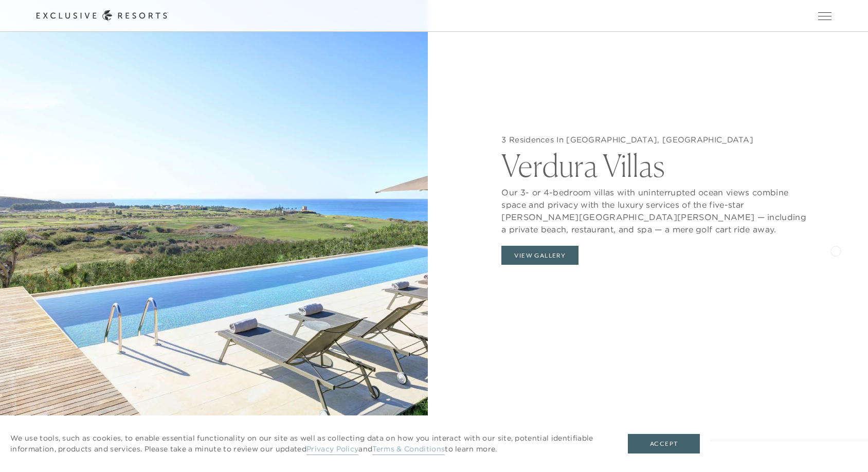
scroll to position [1140, 0]
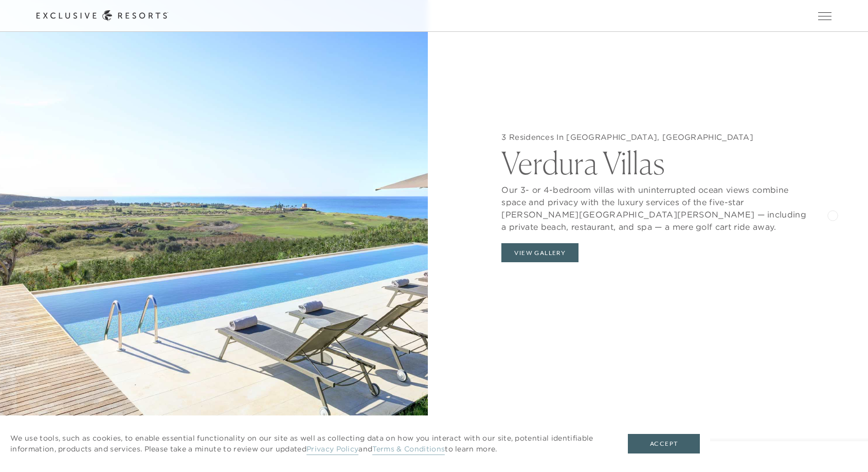
click at [832, 214] on div "3 Residences In [GEOGRAPHIC_DATA], [GEOGRAPHIC_DATA] Verdura Villas Our 3- or 4…" at bounding box center [654, 200] width 428 height 472
click at [837, 192] on div "3 Residences In [GEOGRAPHIC_DATA], [GEOGRAPHIC_DATA] Verdura Villas Our 3- or 4…" at bounding box center [654, 200] width 428 height 472
click at [825, 236] on div "3 Residences In [GEOGRAPHIC_DATA], [GEOGRAPHIC_DATA] Verdura Villas Our 3- or 4…" at bounding box center [654, 200] width 428 height 472
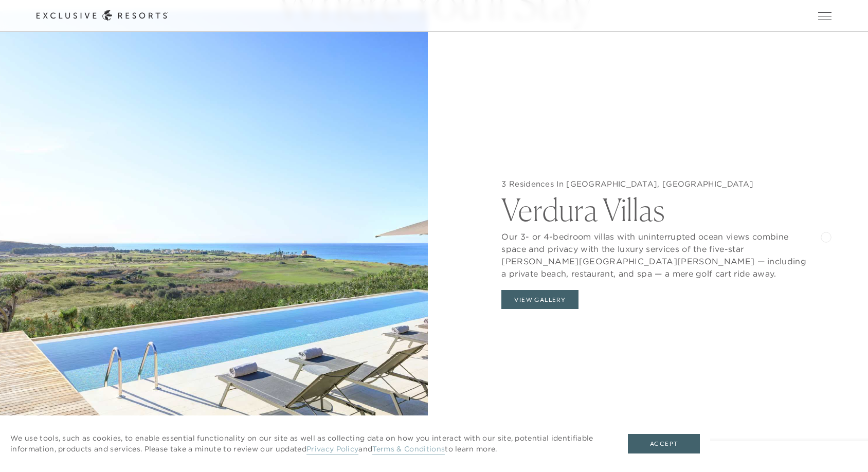
scroll to position [1053, 0]
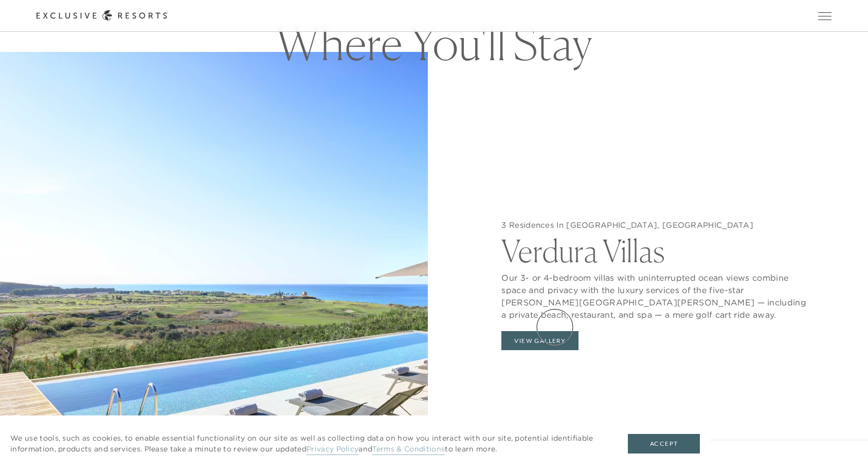
click at [555, 331] on button "View Gallery" at bounding box center [539, 341] width 77 height 20
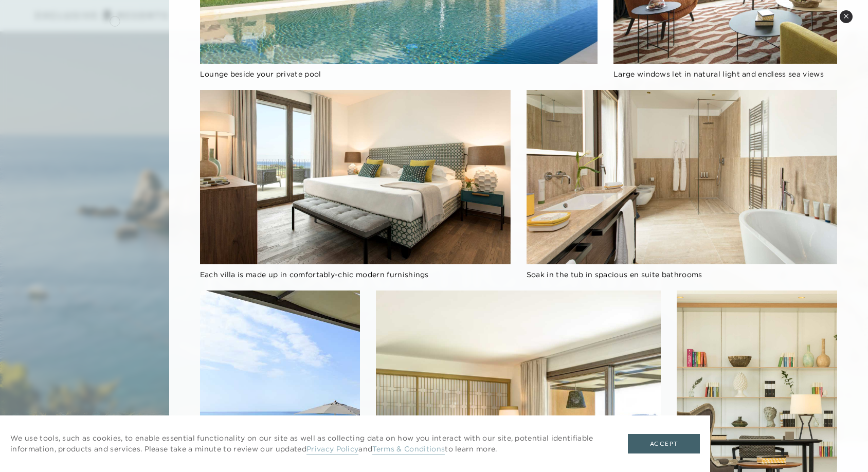
scroll to position [0, 0]
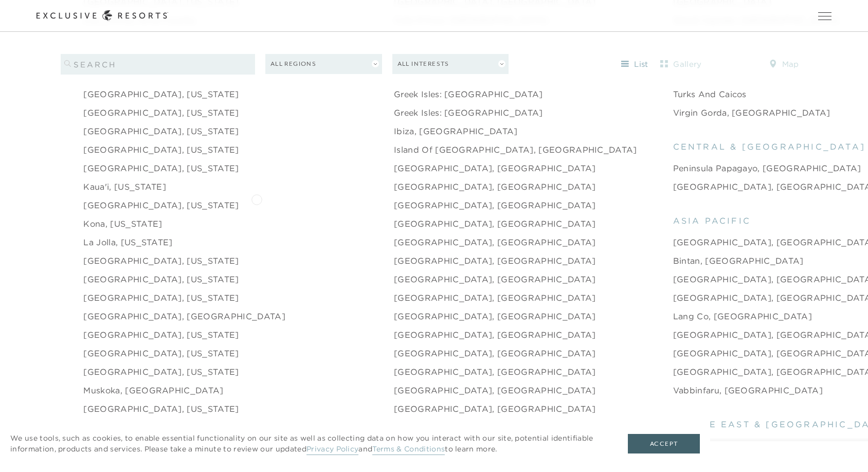
scroll to position [1281, 0]
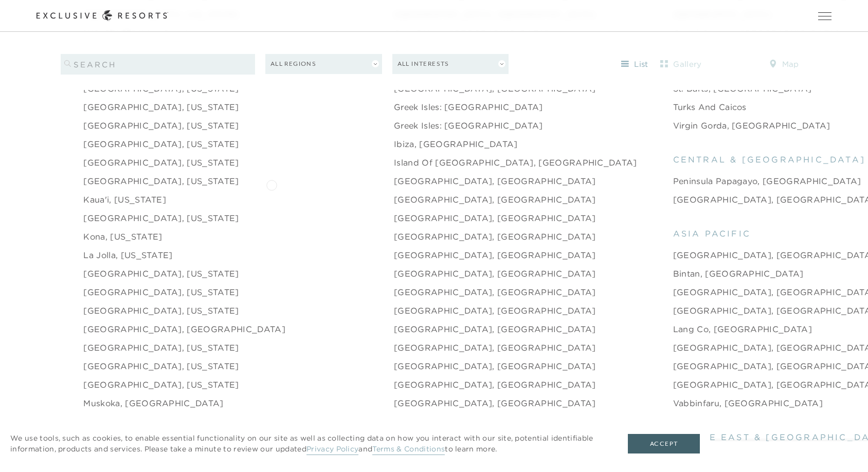
click at [271, 190] on li "Kaua'i, [US_STATE]" at bounding box center [238, 199] width 310 height 19
click at [479, 227] on li "[GEOGRAPHIC_DATA], [GEOGRAPHIC_DATA]" at bounding box center [533, 236] width 279 height 19
click at [394, 360] on link "[GEOGRAPHIC_DATA], [GEOGRAPHIC_DATA]" at bounding box center [495, 366] width 202 height 12
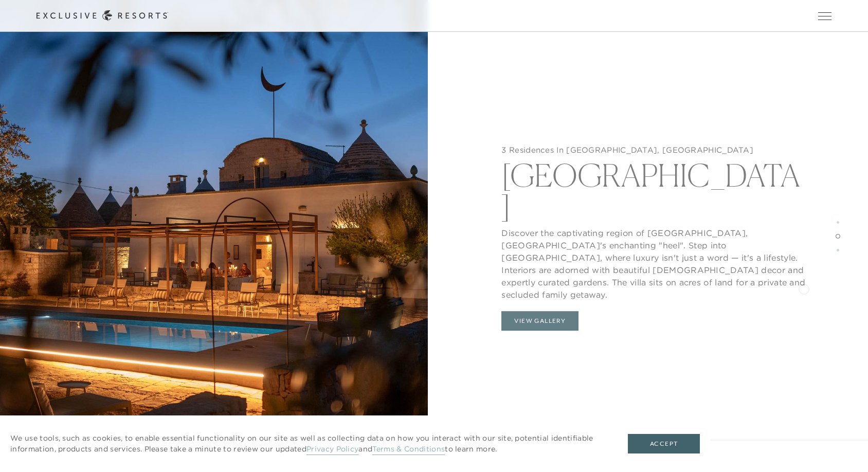
scroll to position [1699, 0]
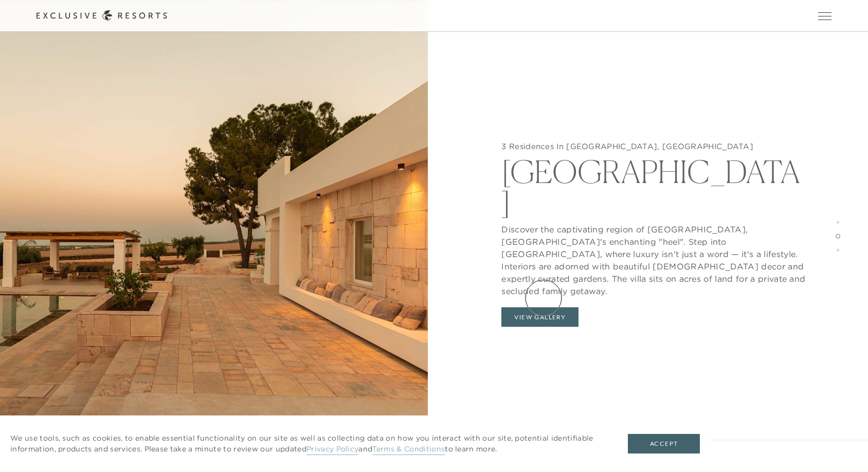
click at [543, 307] on button "View Gallery" at bounding box center [539, 317] width 77 height 20
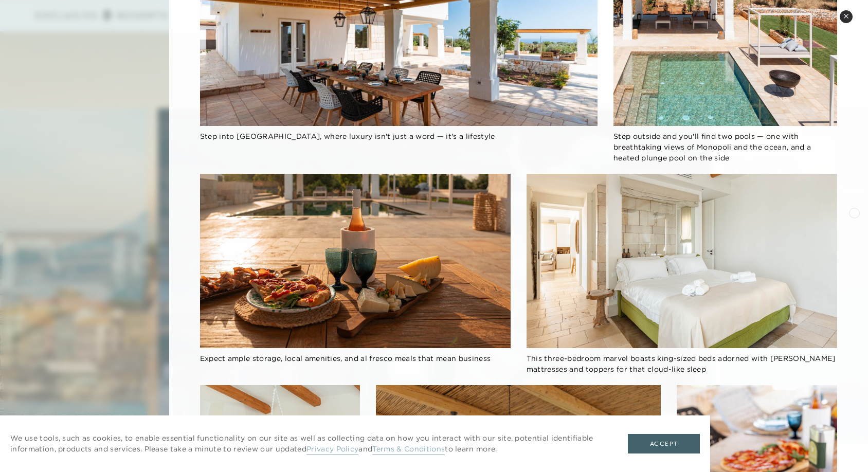
scroll to position [4, 0]
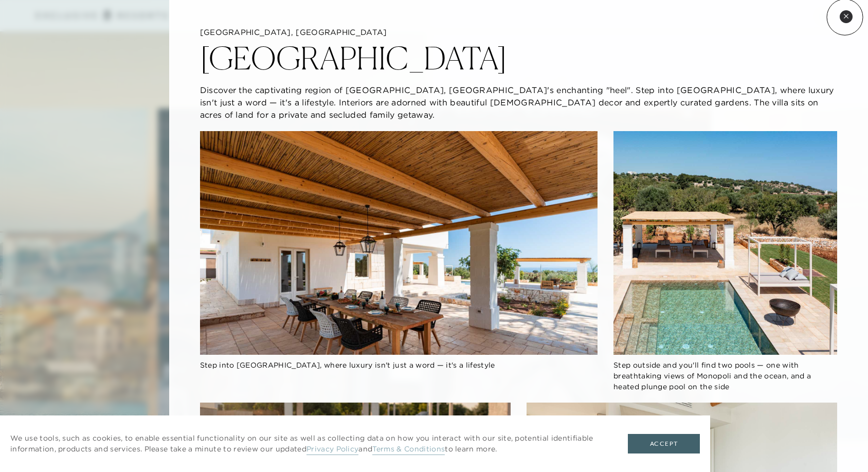
click at [844, 17] on icon at bounding box center [846, 16] width 6 height 6
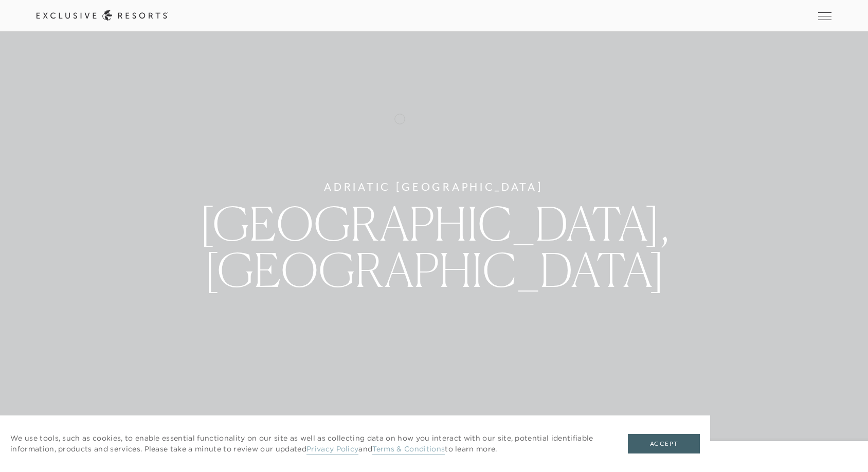
scroll to position [0, 0]
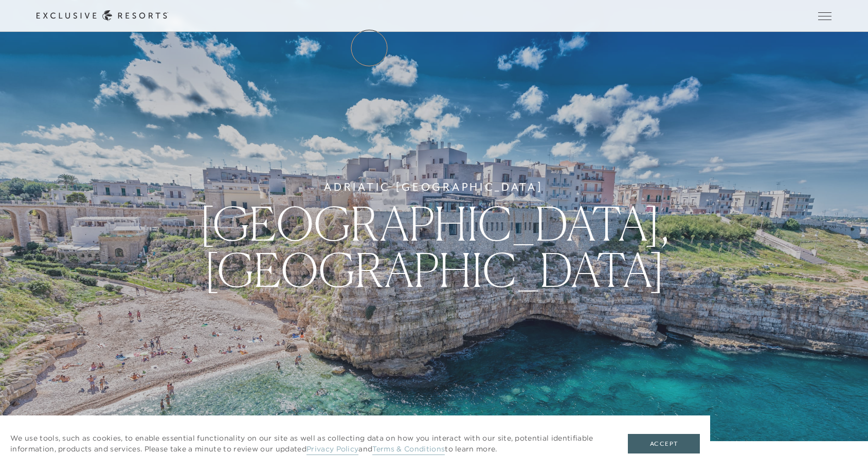
click at [0, 0] on link "The Collection" at bounding box center [0, 0] width 0 height 0
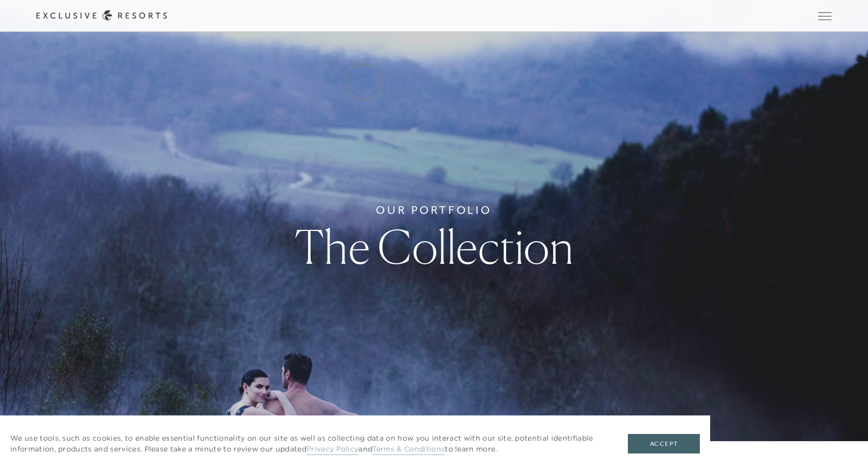
click at [0, 0] on link "Residence Collection" at bounding box center [0, 0] width 0 height 0
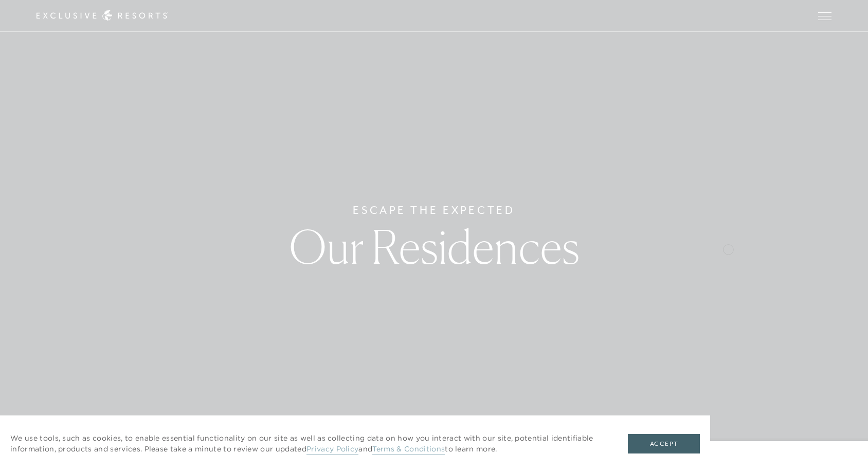
click at [726, 246] on div "Escape The Expected Our Residences" at bounding box center [434, 236] width 868 height 472
click at [727, 247] on div "Escape The Expected Our Residences" at bounding box center [434, 236] width 868 height 472
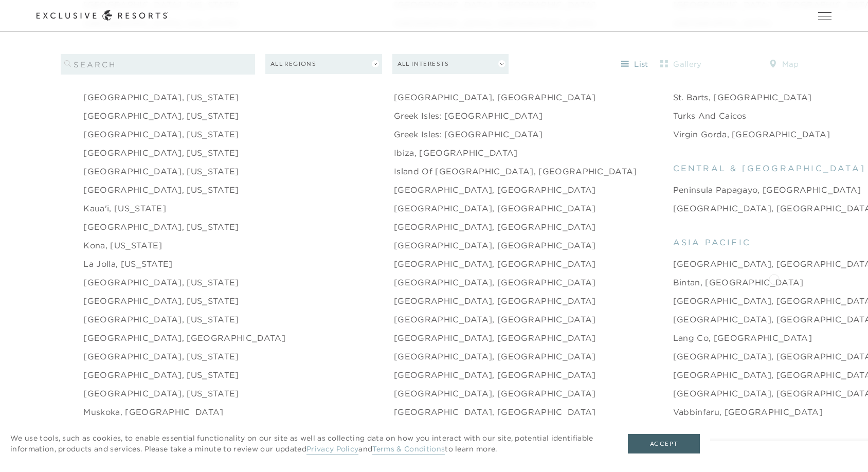
scroll to position [1302, 0]
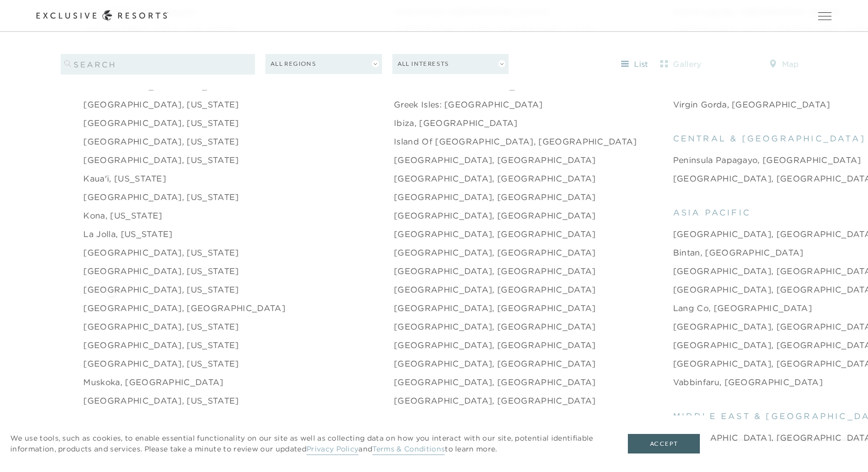
click at [112, 302] on link "[GEOGRAPHIC_DATA], [GEOGRAPHIC_DATA]" at bounding box center [184, 308] width 202 height 12
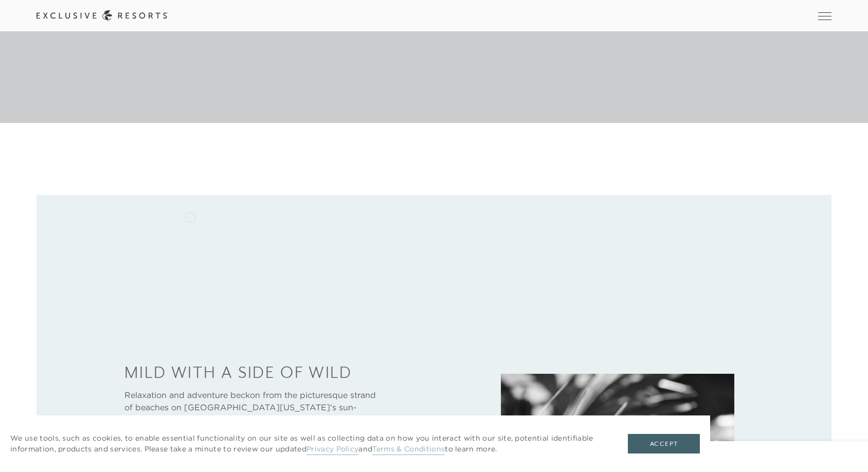
scroll to position [475, 0]
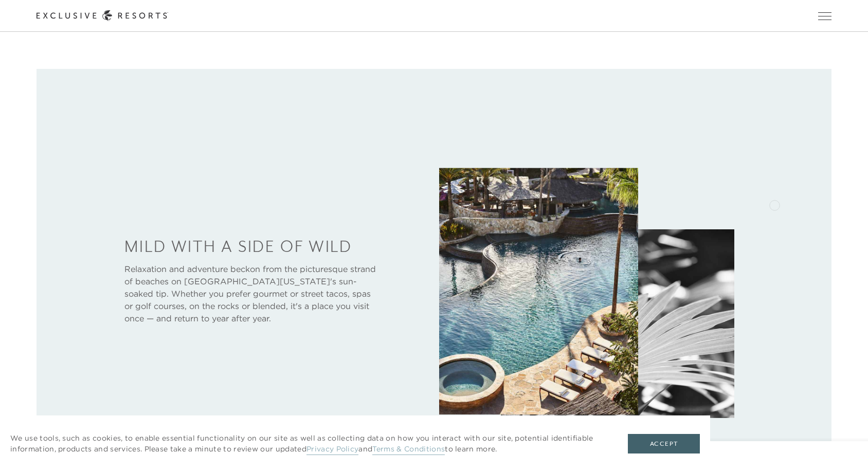
click at [774, 204] on div at bounding box center [433, 284] width 795 height 430
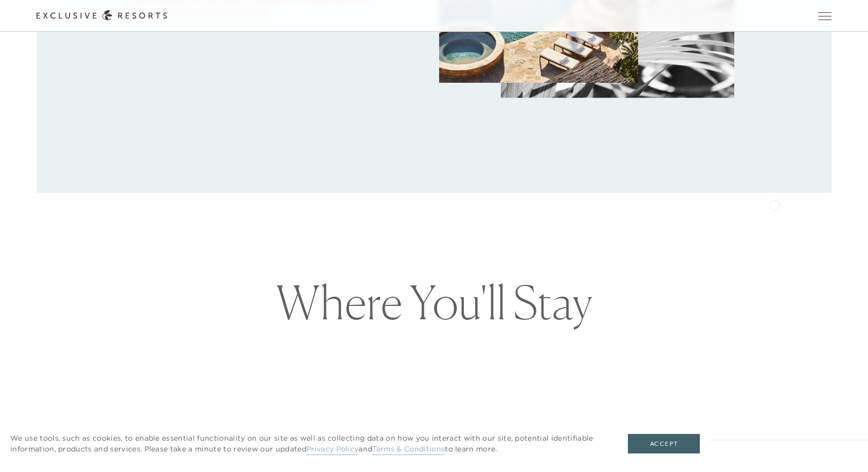
scroll to position [844, 0]
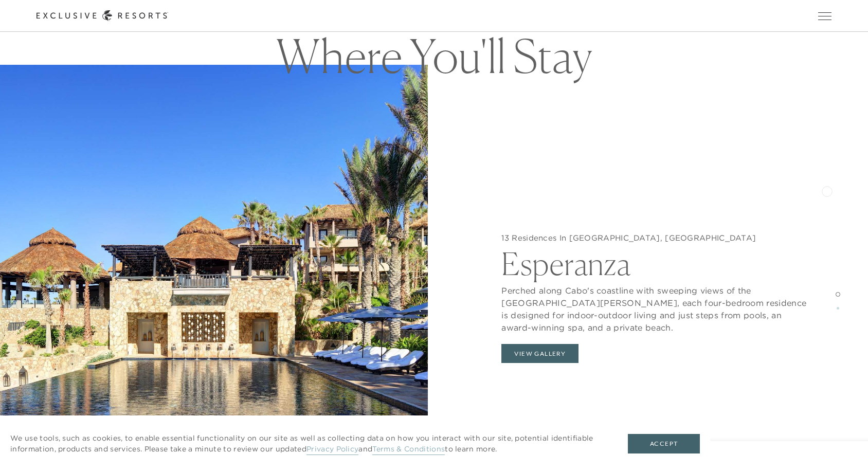
scroll to position [1150, 0]
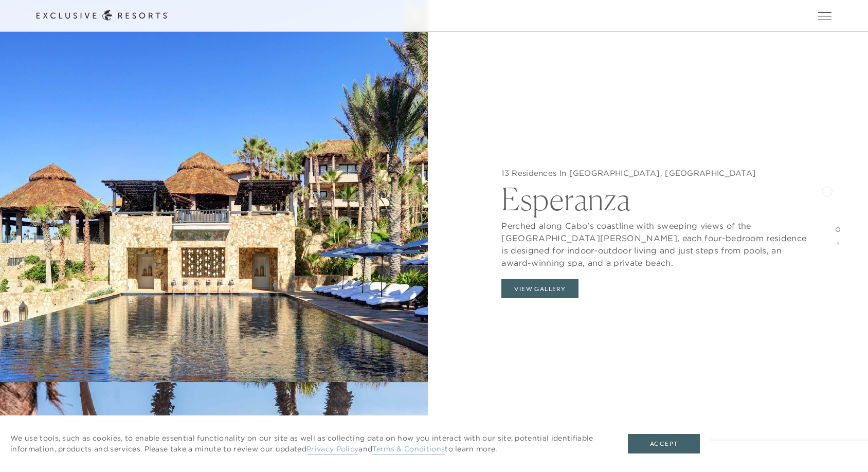
click at [826, 190] on div "13 Residences In [GEOGRAPHIC_DATA], [GEOGRAPHIC_DATA][PERSON_NAME] Perched alon…" at bounding box center [654, 236] width 428 height 472
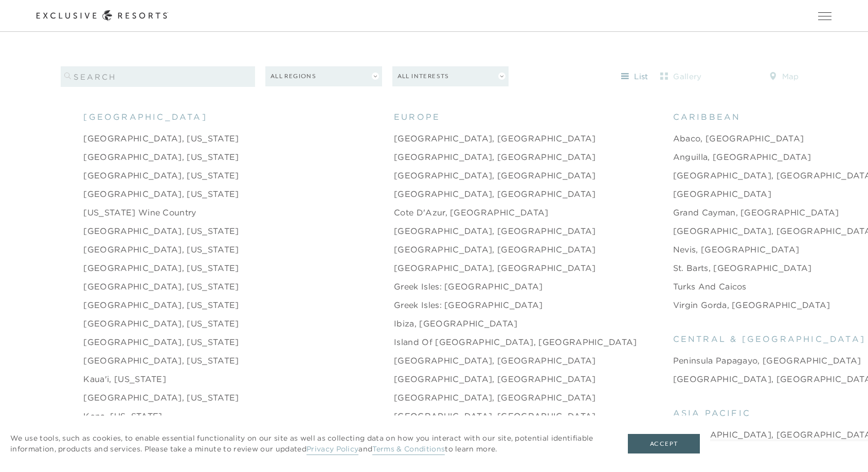
scroll to position [1102, 0]
click at [673, 150] on link "Anguilla, [GEOGRAPHIC_DATA]" at bounding box center [742, 156] width 138 height 12
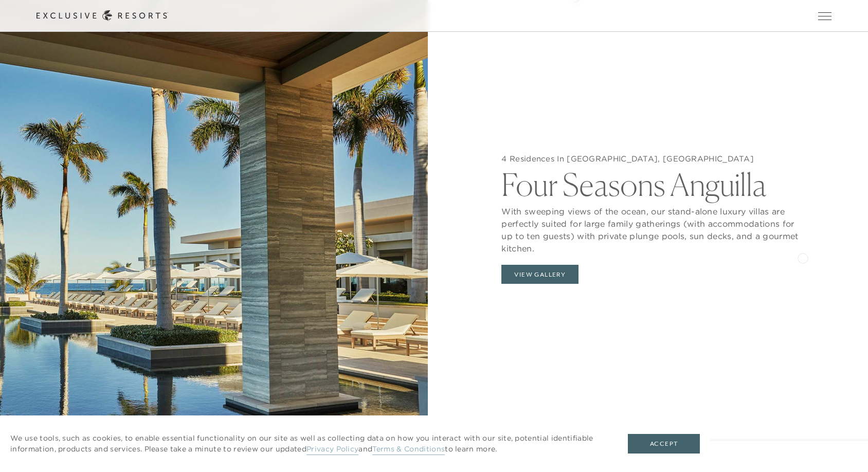
scroll to position [1095, 0]
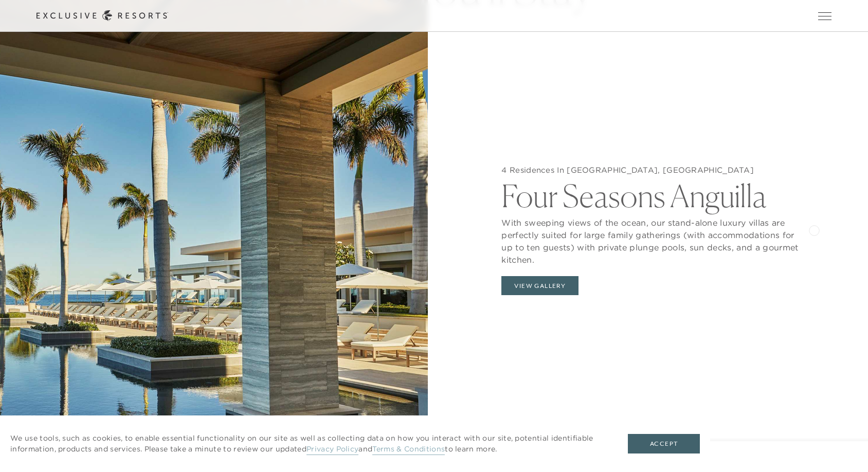
click at [814, 229] on div "4 Residences In [GEOGRAPHIC_DATA], [GEOGRAPHIC_DATA] Four Seasons Anguilla With…" at bounding box center [654, 233] width 428 height 472
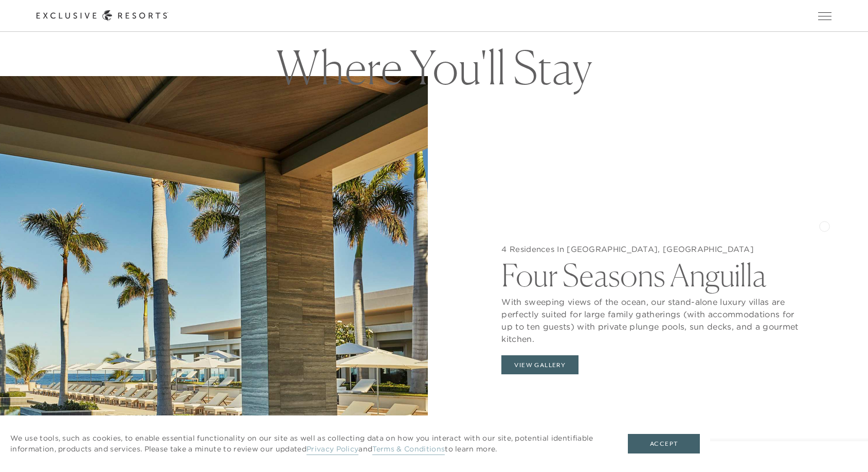
scroll to position [1172, 0]
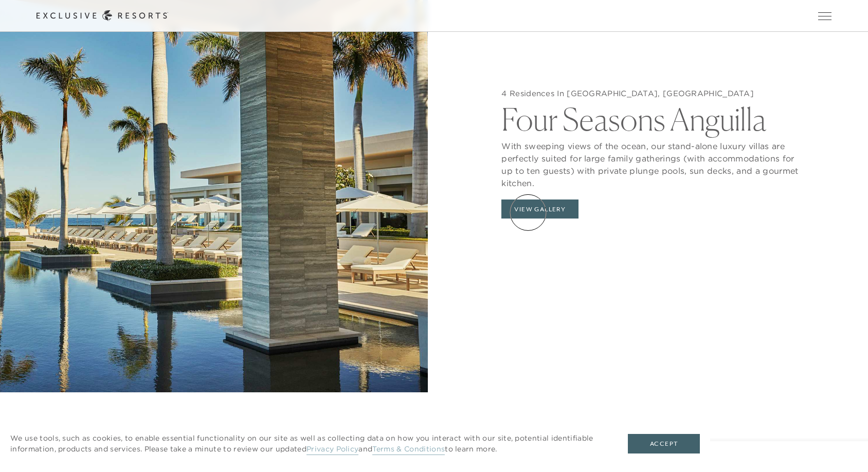
click at [528, 212] on button "View Gallery" at bounding box center [539, 209] width 77 height 20
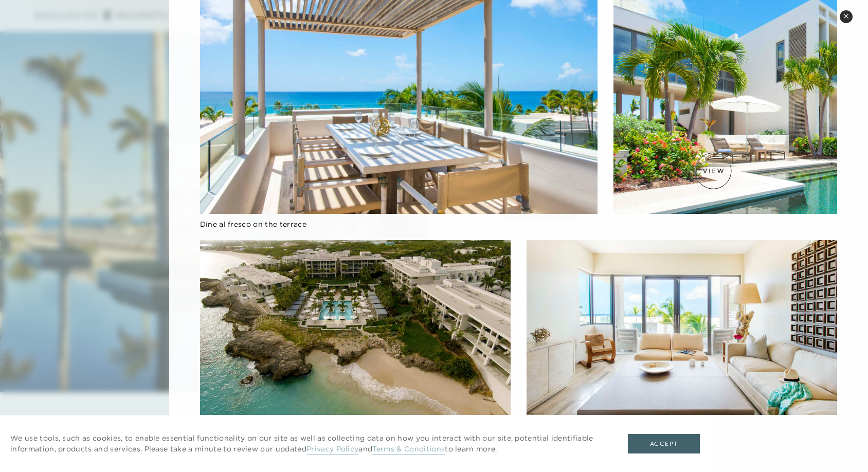
scroll to position [893, 0]
